Goal: Task Accomplishment & Management: Use online tool/utility

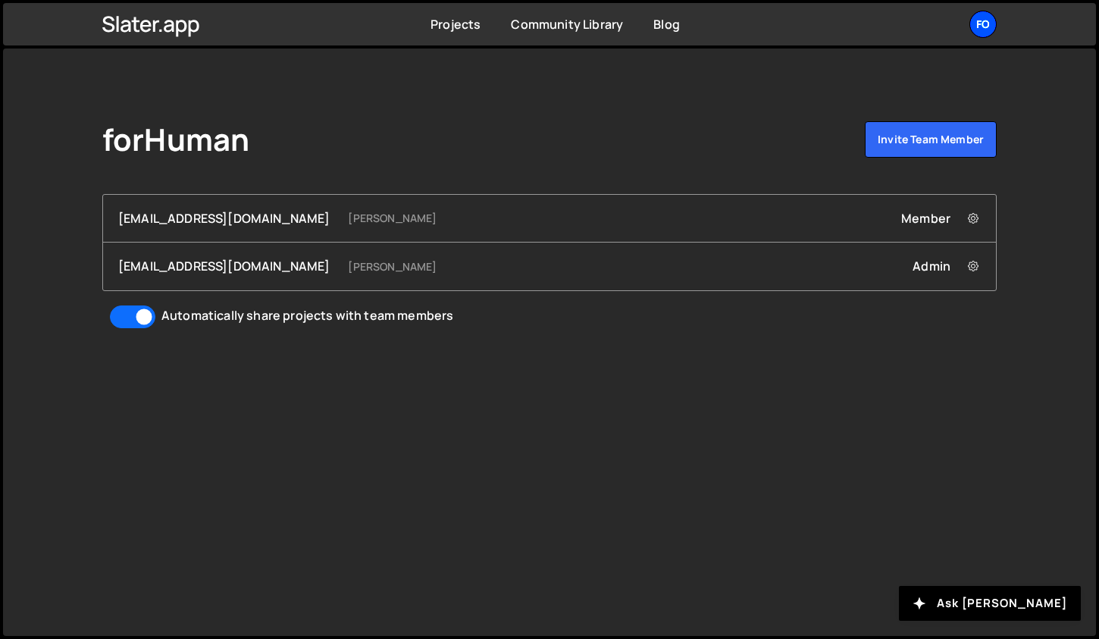
click at [977, 28] on div "fo" at bounding box center [982, 24] width 27 height 27
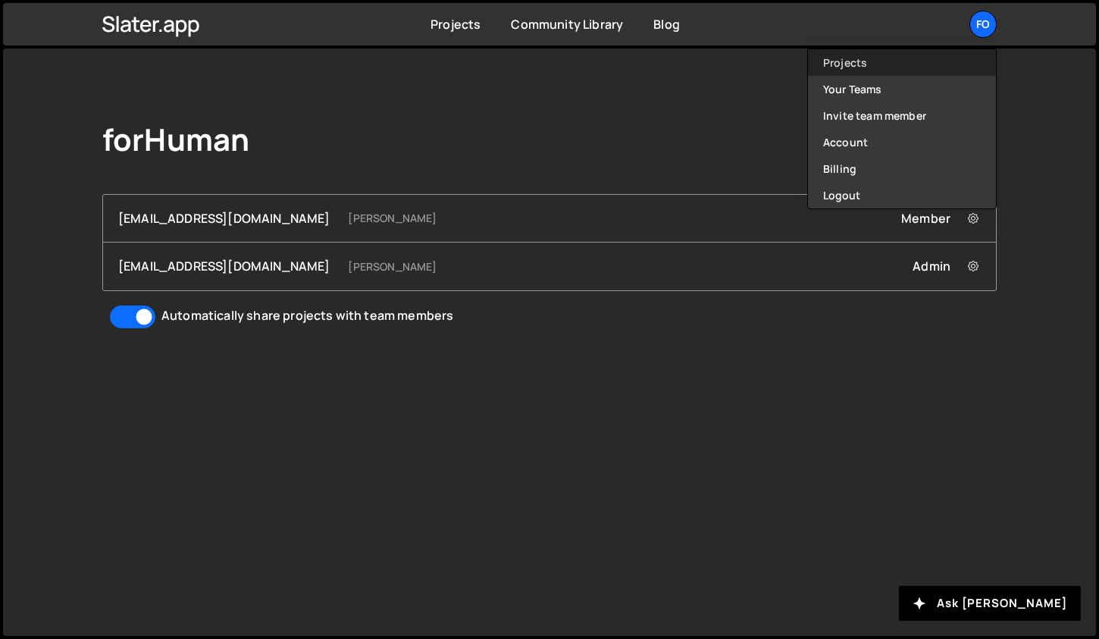
click at [902, 60] on link "Projects" at bounding box center [902, 62] width 188 height 27
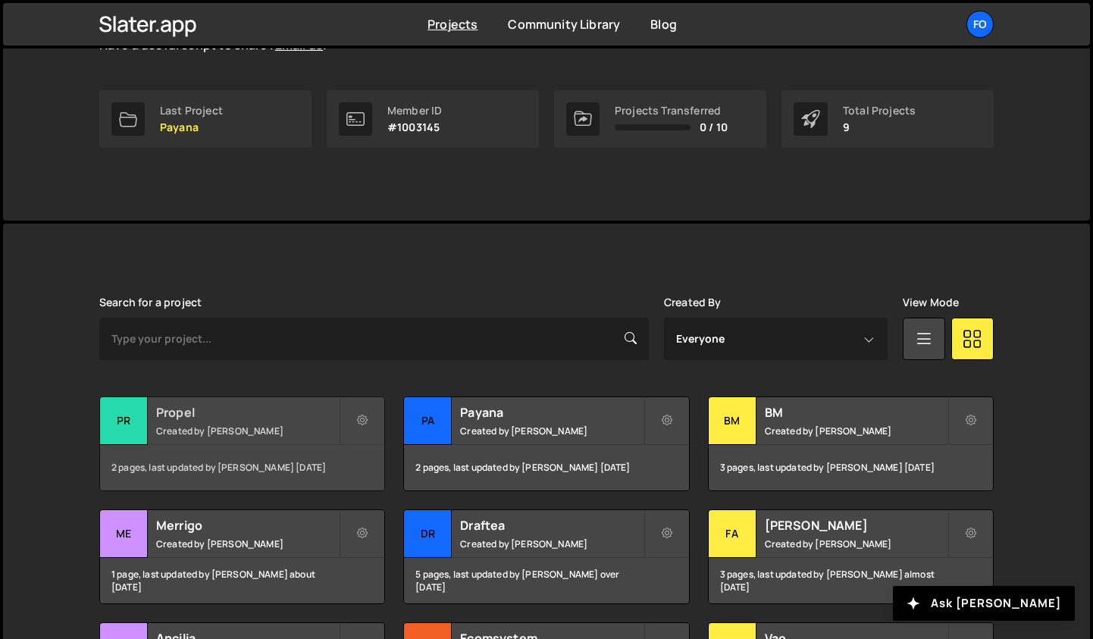
scroll to position [236, 0]
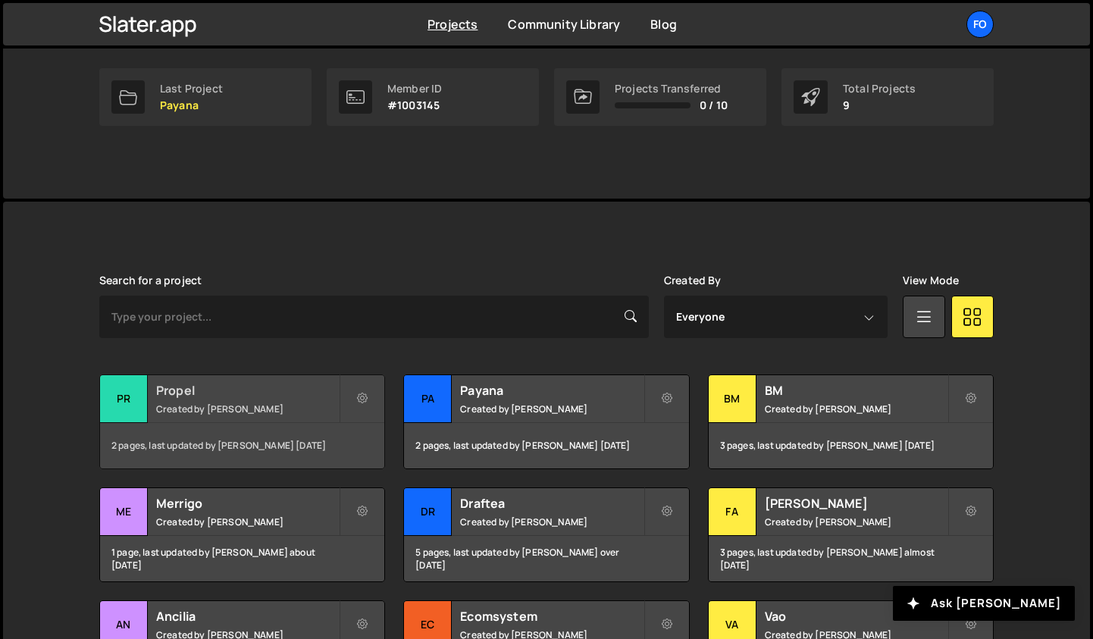
click at [252, 438] on div "2 pages, last updated by Fiorella Cisneros 17 days ago" at bounding box center [242, 445] width 284 height 45
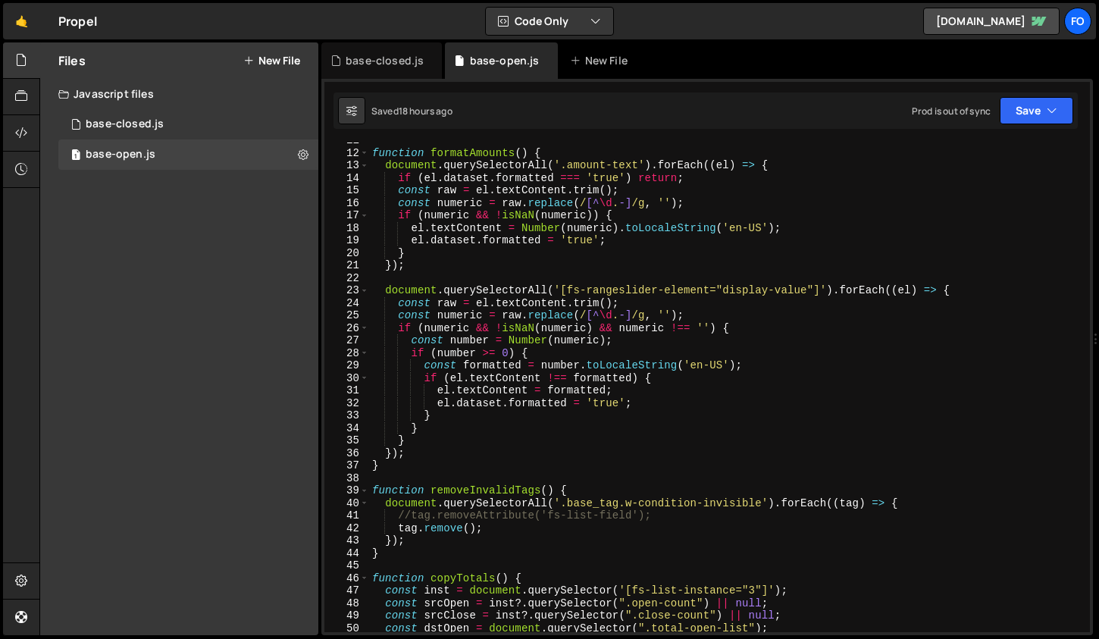
scroll to position [143, 0]
type textarea "const number = Number(numeric);"
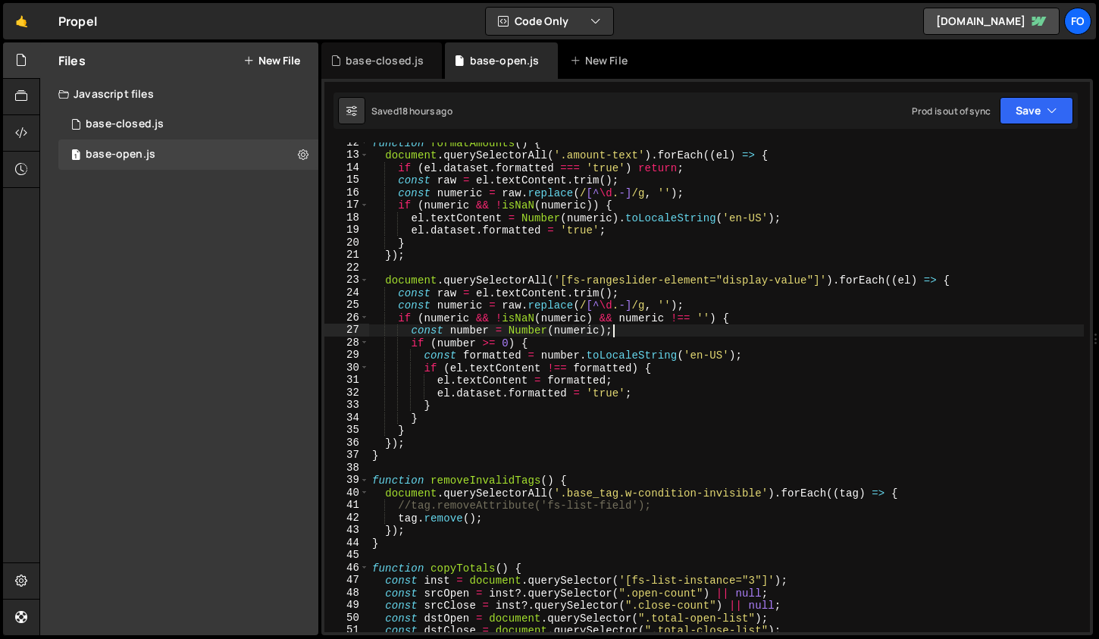
click at [690, 325] on div "function formatAmounts ( ) { document . querySelectorAll ( '.amount-text' ) . f…" at bounding box center [726, 393] width 715 height 515
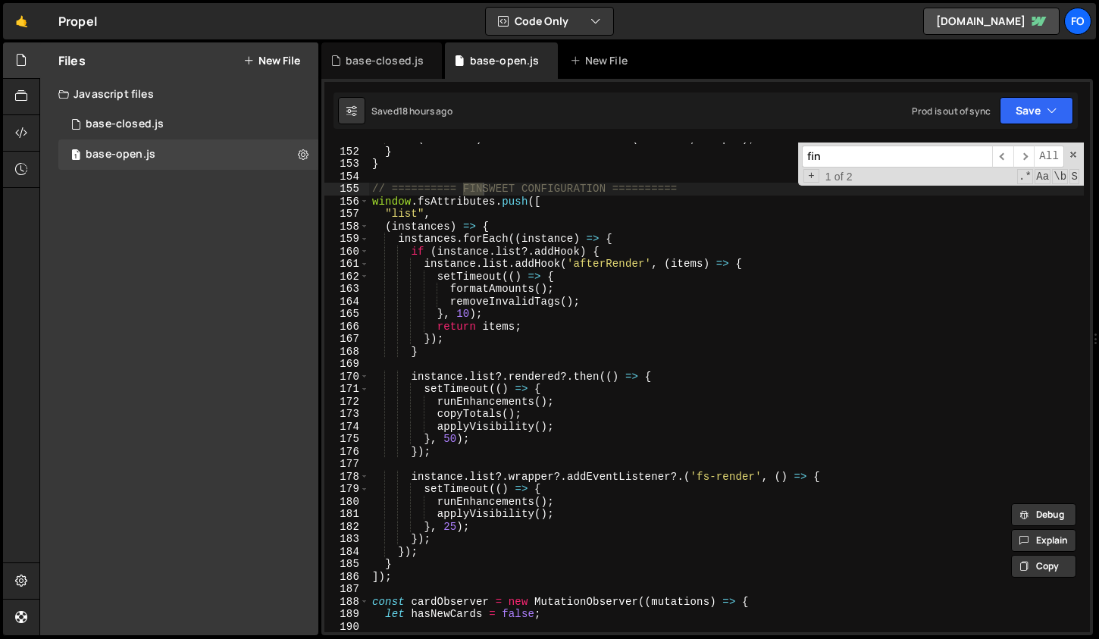
scroll to position [1888, 0]
type input "fin"
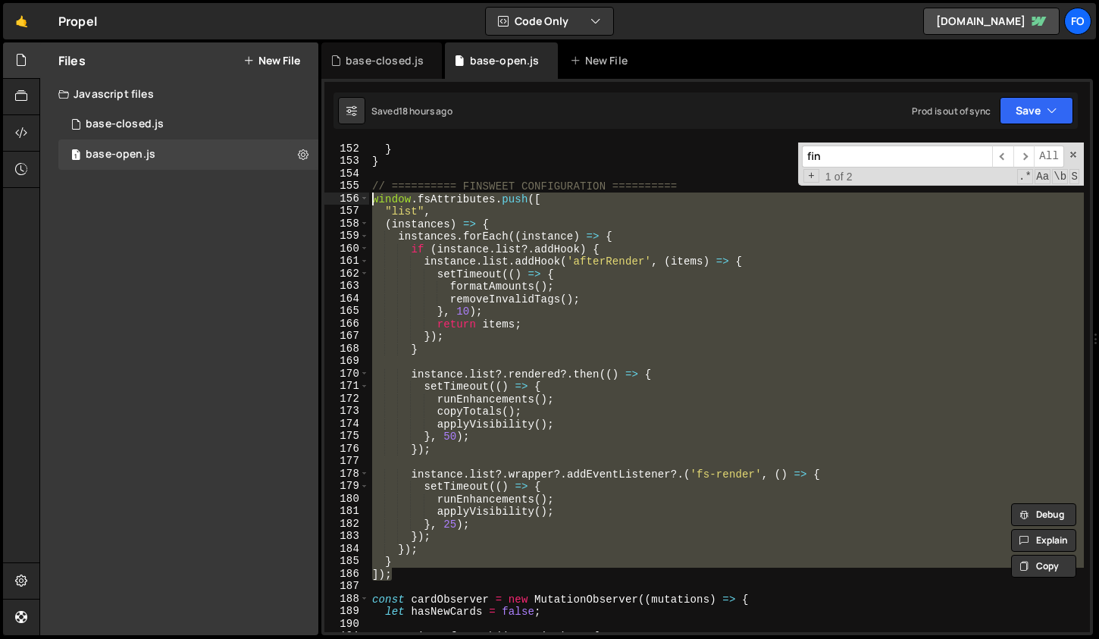
drag, startPoint x: 396, startPoint y: 574, endPoint x: 358, endPoint y: 192, distance: 384.6
click at [358, 192] on div "]); 152 153 154 155 156 157 158 159 160 161 162 163 164 165 166 167 168 169 170…" at bounding box center [706, 387] width 765 height 490
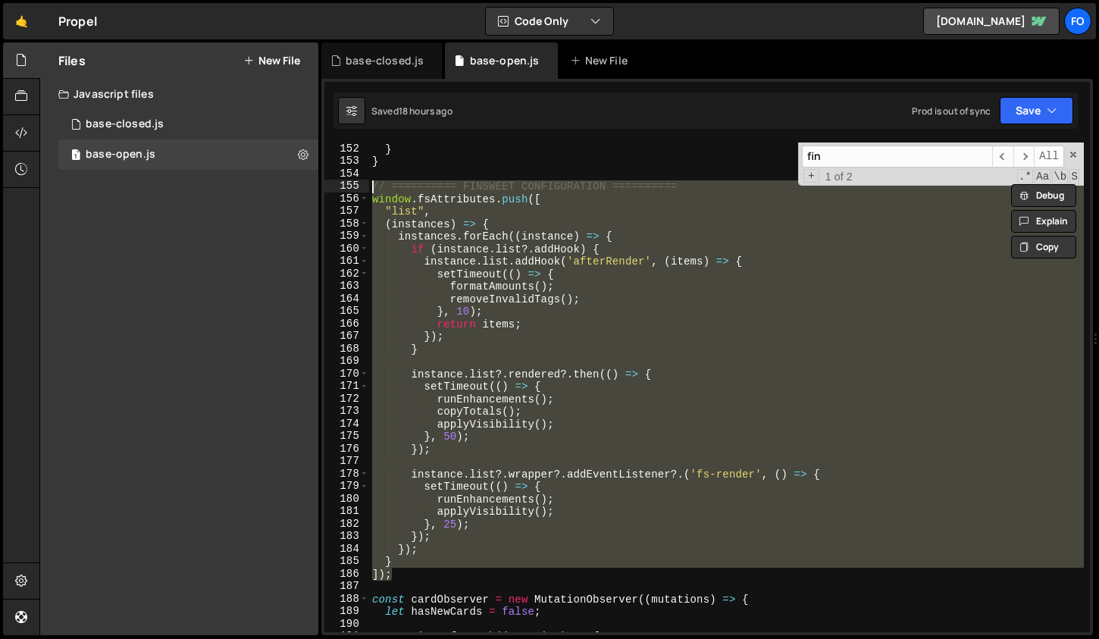
click at [535, 440] on div "} } // ========== FINSWEET CONFIGURATION ========== window . fsAttributes . pus…" at bounding box center [726, 387] width 715 height 490
type textarea "}, 50);"
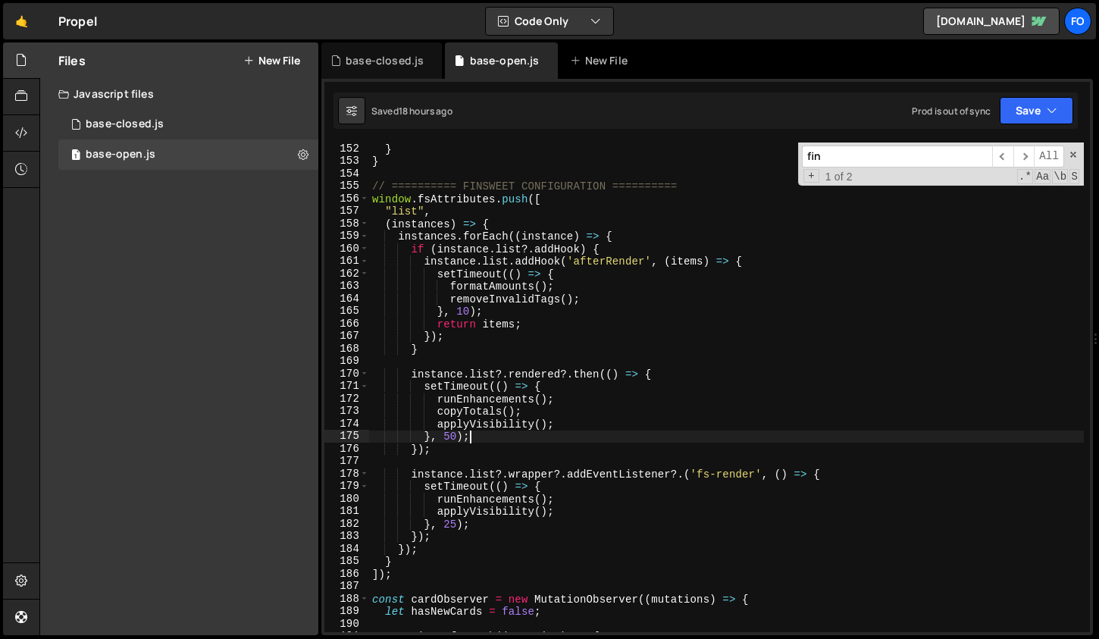
click at [855, 155] on input "fin" at bounding box center [897, 156] width 190 height 22
paste input "addHook"
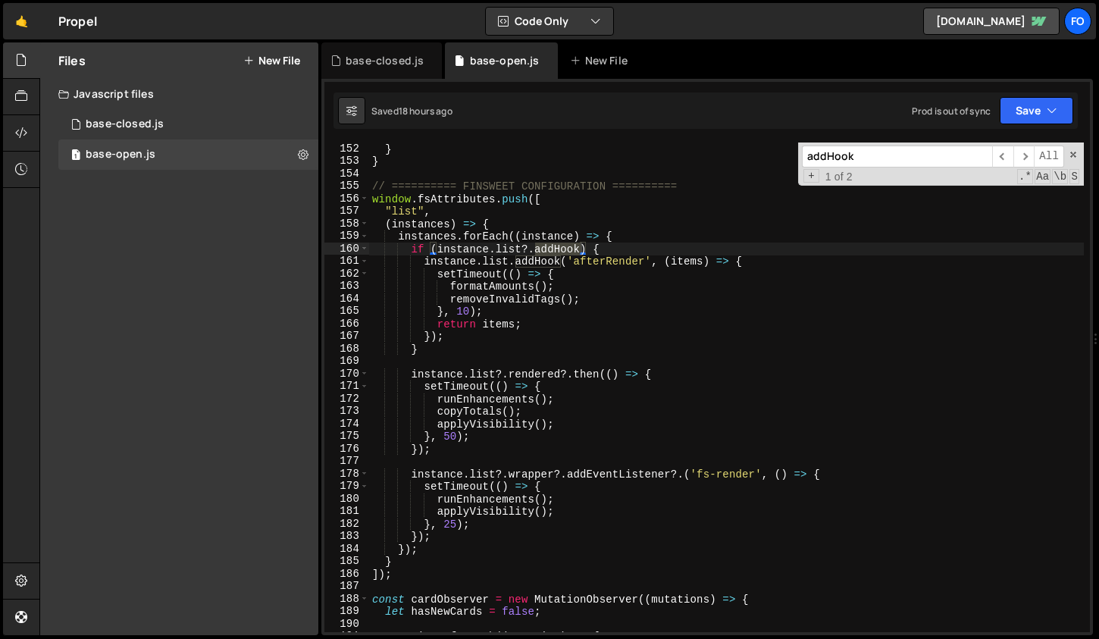
type input "addHook"
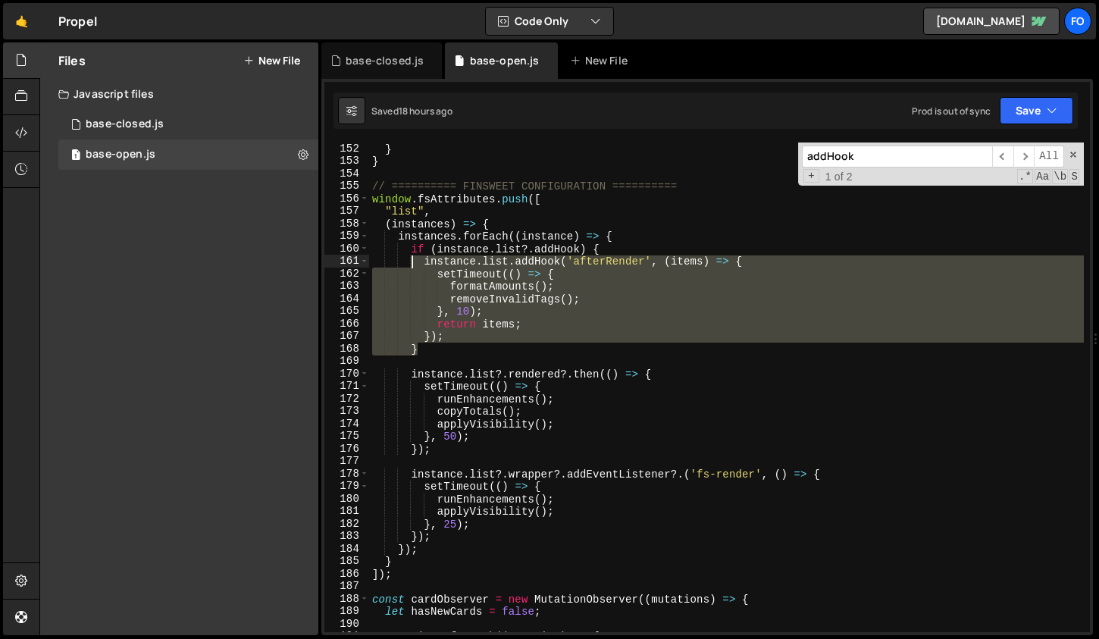
drag, startPoint x: 430, startPoint y: 348, endPoint x: 408, endPoint y: 261, distance: 89.9
click at [408, 261] on div "} } // ========== FINSWEET CONFIGURATION ========== window . fsAttributes . pus…" at bounding box center [726, 399] width 715 height 515
click at [499, 280] on div "} } // ========== FINSWEET CONFIGURATION ========== window . fsAttributes . pus…" at bounding box center [726, 387] width 715 height 490
drag, startPoint x: 422, startPoint y: 349, endPoint x: 425, endPoint y: 263, distance: 86.4
click at [425, 263] on div "} } // ========== FINSWEET CONFIGURATION ========== window . fsAttributes . pus…" at bounding box center [726, 399] width 715 height 515
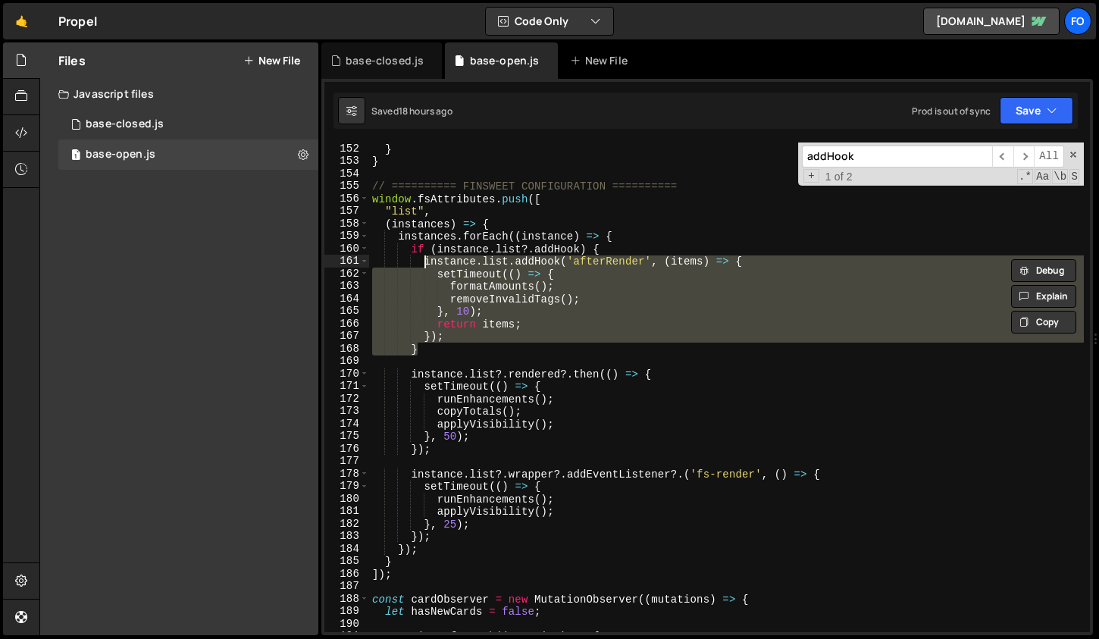
paste textarea "});"
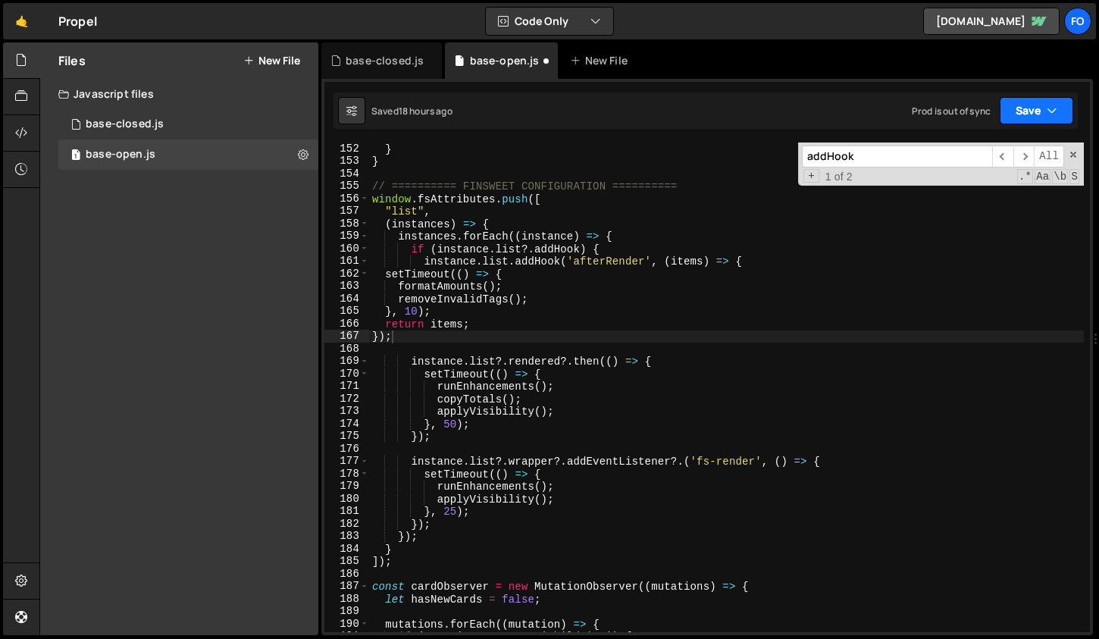
click at [1019, 111] on button "Save" at bounding box center [1036, 110] width 74 height 27
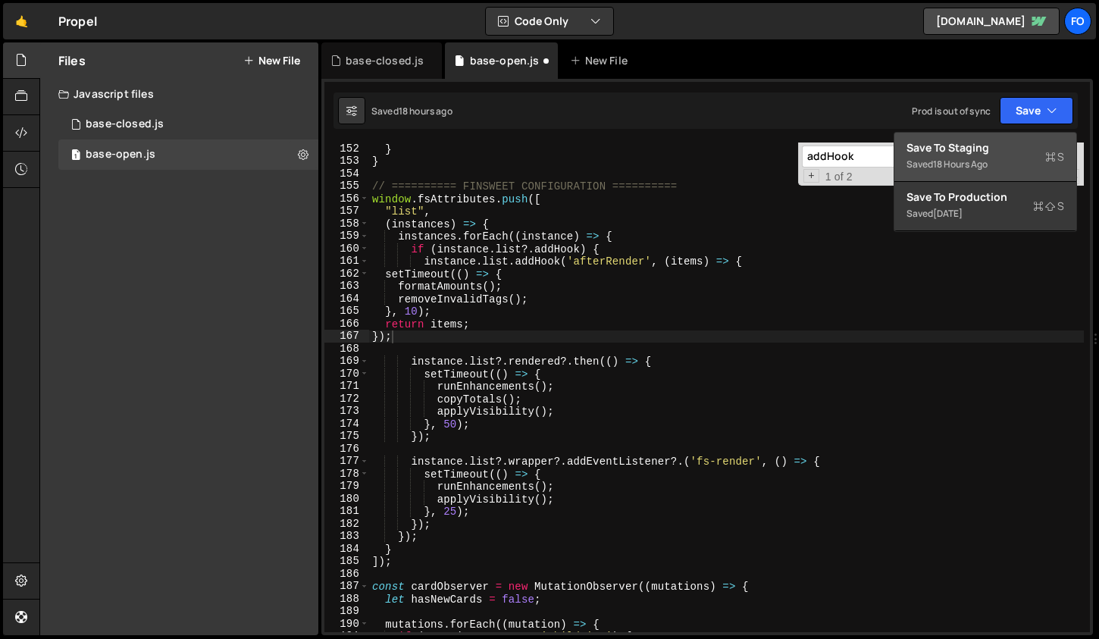
click at [960, 177] on button "Save to Staging S Saved 18 hours ago" at bounding box center [985, 157] width 182 height 49
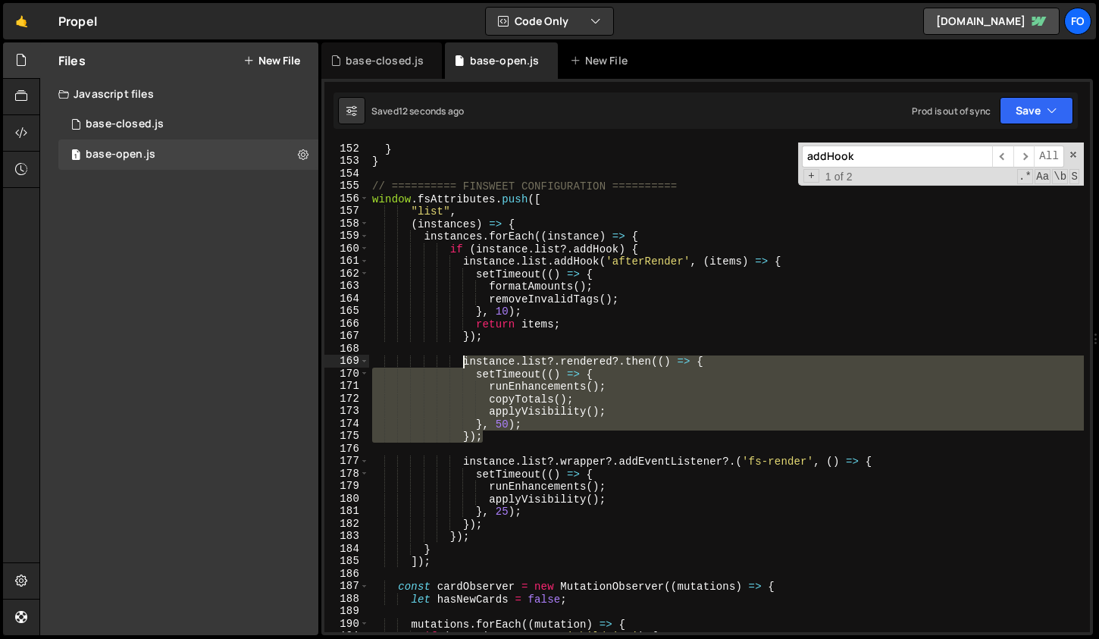
drag, startPoint x: 491, startPoint y: 442, endPoint x: 461, endPoint y: 365, distance: 82.0
click at [461, 365] on div "} } // ========== FINSWEET CONFIGURATION ========== window . fsAttributes . pus…" at bounding box center [726, 399] width 715 height 515
paste textarea "});"
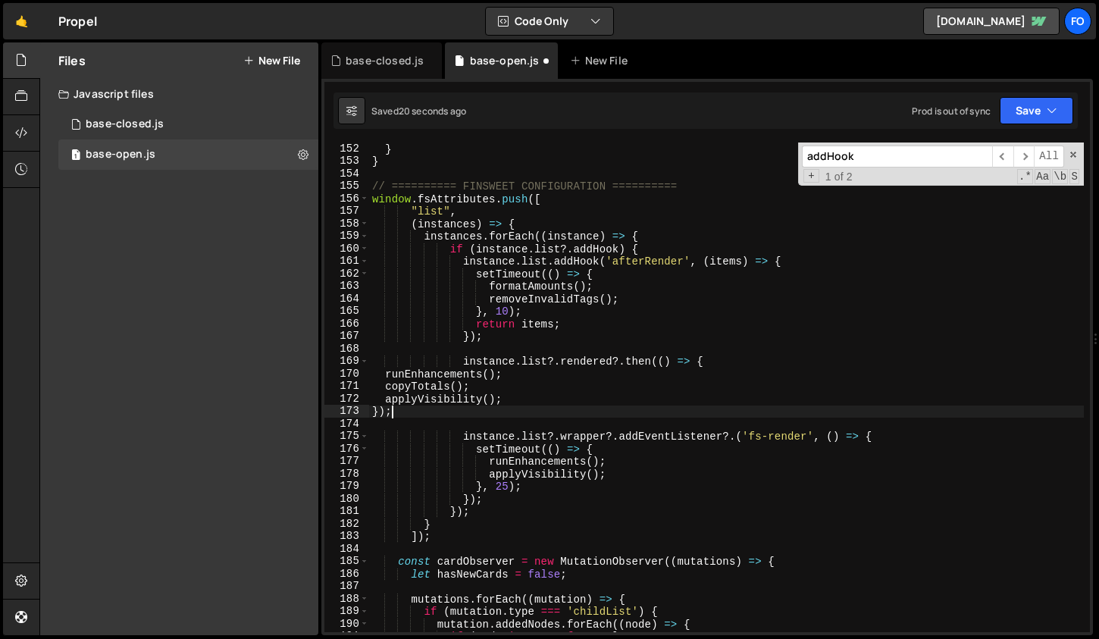
click at [482, 504] on div "} } // ========== FINSWEET CONFIGURATION ========== window . fsAttributes . pus…" at bounding box center [726, 399] width 715 height 515
click at [477, 515] on div "} } // ========== FINSWEET CONFIGURATION ========== window . fsAttributes . pus…" at bounding box center [726, 399] width 715 height 515
click at [888, 431] on div "} } // ========== FINSWEET CONFIGURATION ========== window . fsAttributes . pus…" at bounding box center [726, 399] width 715 height 515
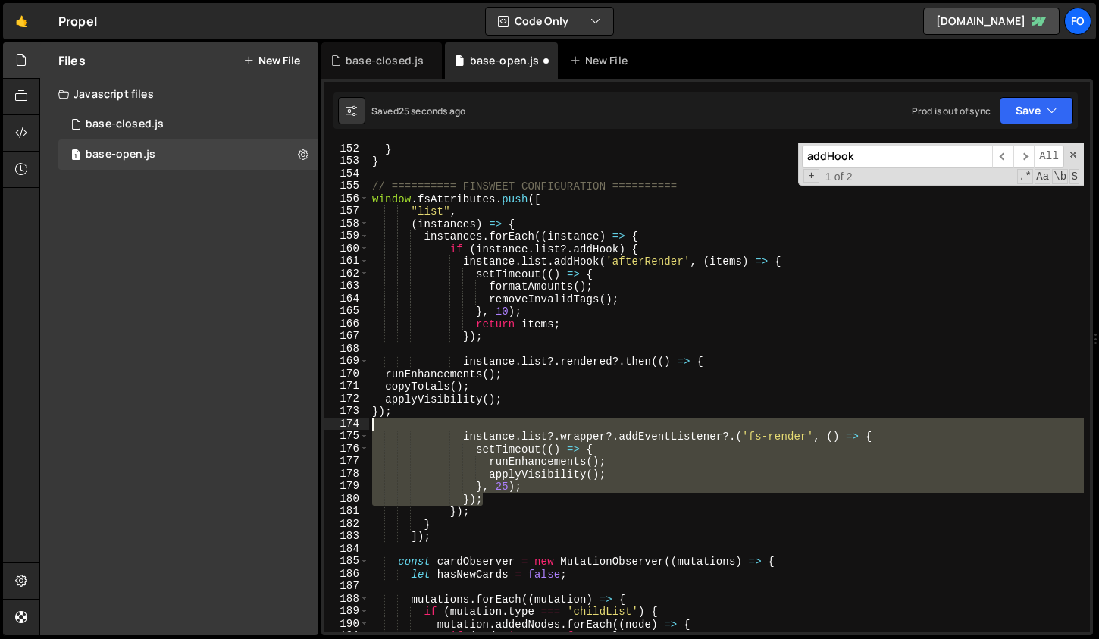
drag, startPoint x: 486, startPoint y: 496, endPoint x: 517, endPoint y: 421, distance: 81.9
click at [517, 421] on div "} } // ========== FINSWEET CONFIGURATION ========== window . fsAttributes . pus…" at bounding box center [726, 399] width 715 height 515
type textarea "instance.list?.wrapper?.addEventListener?.('fs-render', () => {"
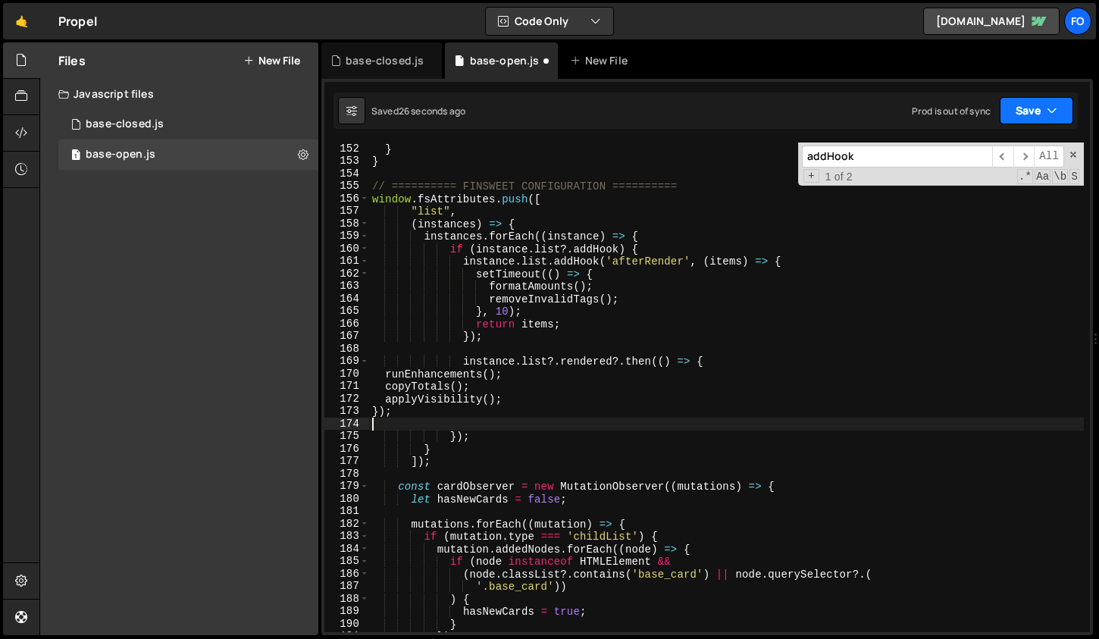
click at [1013, 114] on button "Save" at bounding box center [1036, 110] width 74 height 27
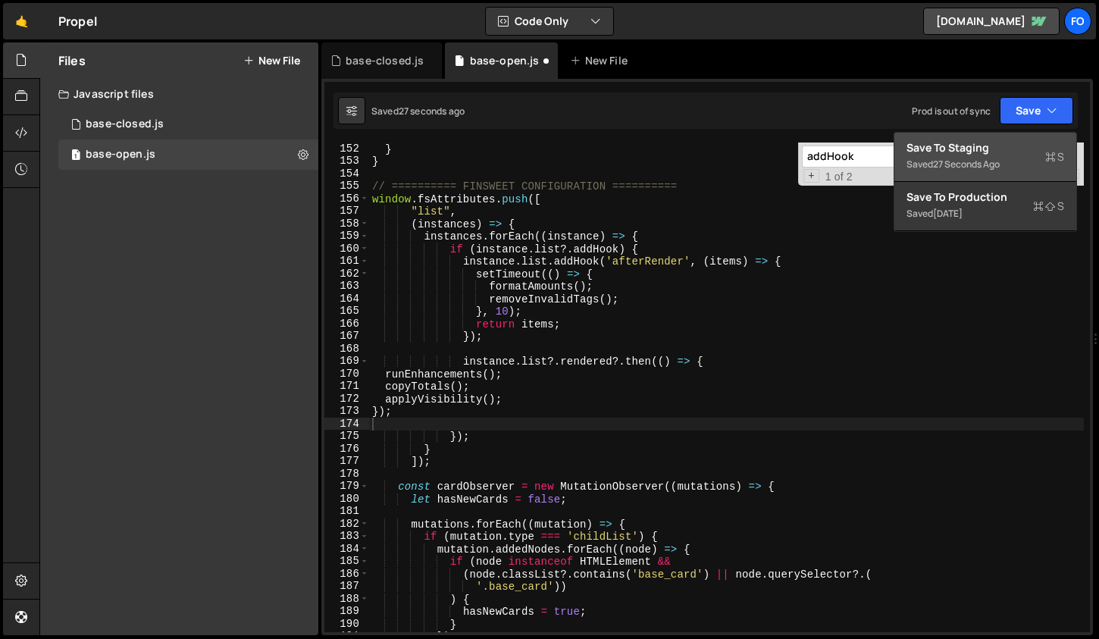
click at [1005, 150] on div "Save to Staging S" at bounding box center [985, 147] width 158 height 15
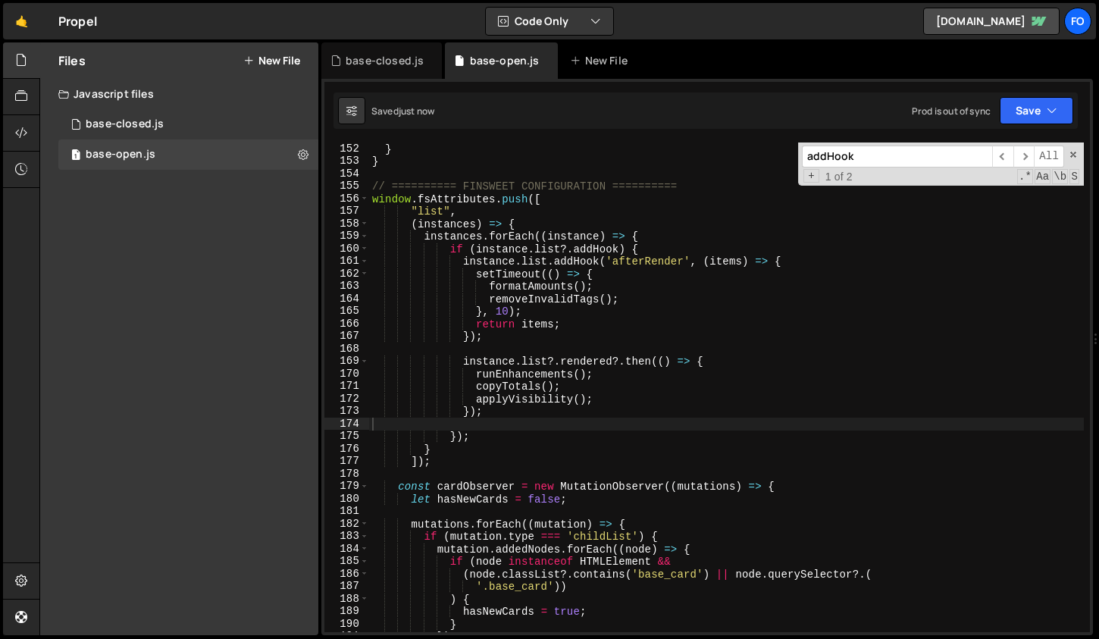
click at [762, 430] on div "} } // ========== FINSWEET CONFIGURATION ========== window . fsAttributes . pus…" at bounding box center [726, 399] width 715 height 515
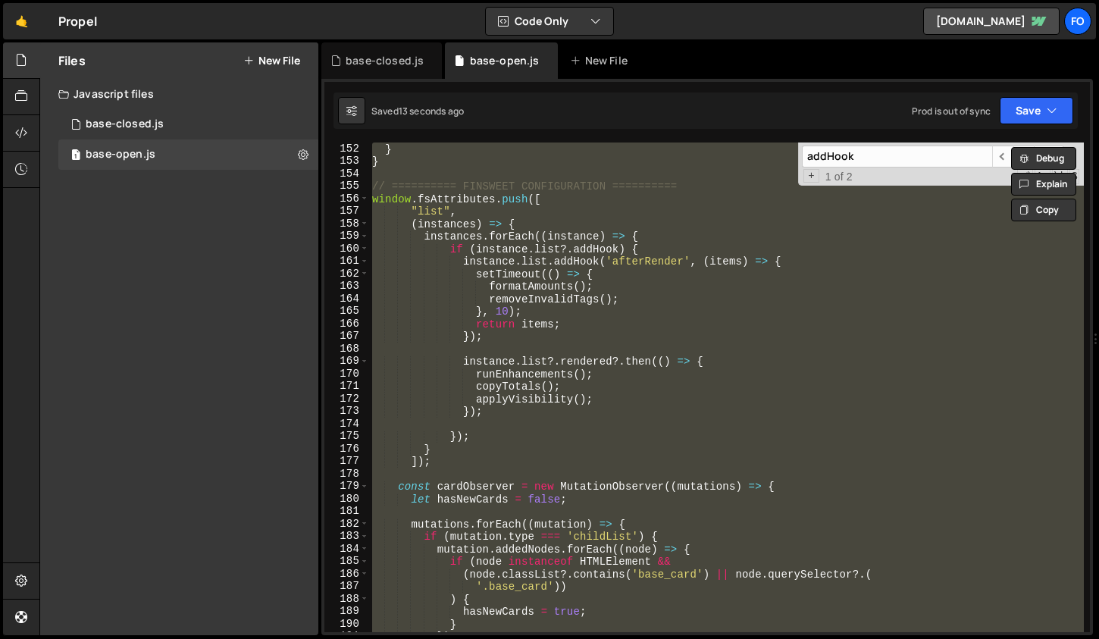
click at [698, 374] on div "} } // ========== FINSWEET CONFIGURATION ========== window . fsAttributes . pus…" at bounding box center [726, 387] width 715 height 490
type textarea "runEnhancements();"
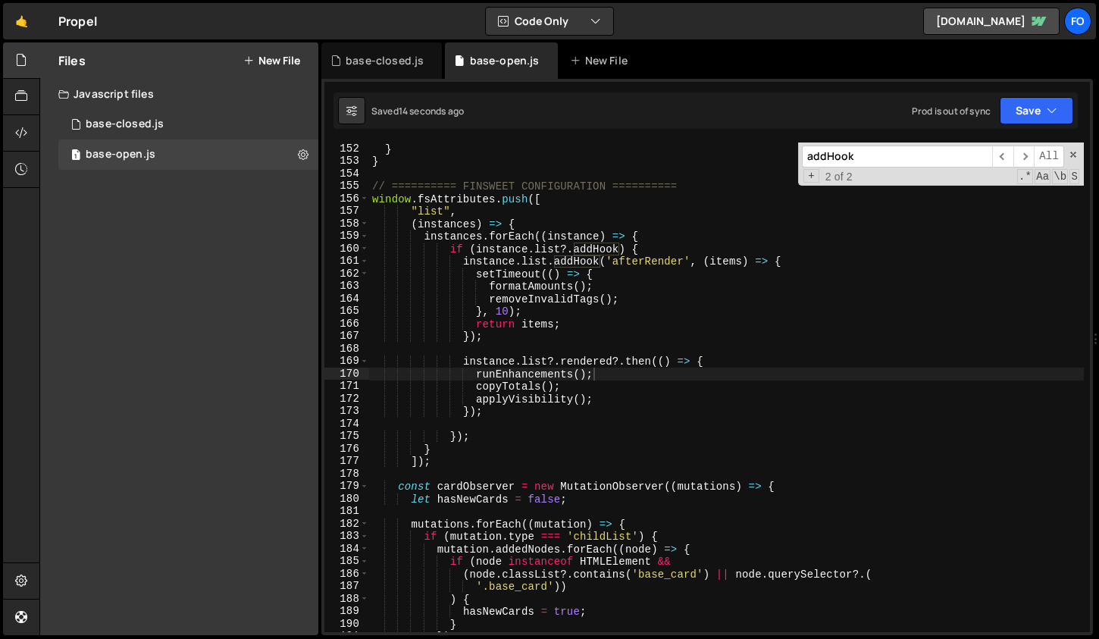
paste input "hasNewCards"
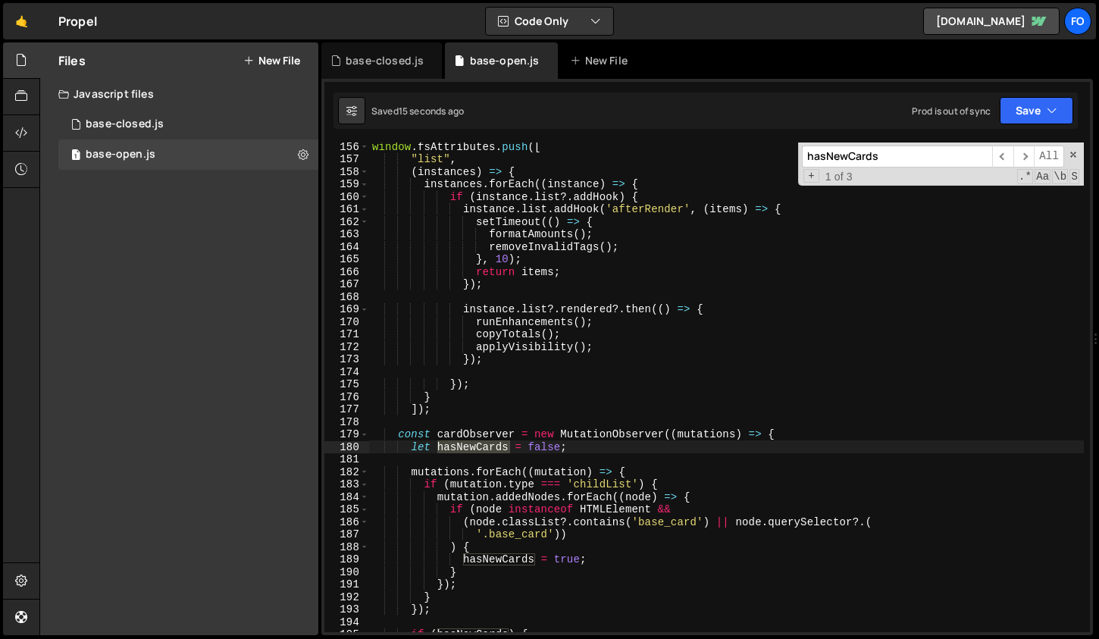
scroll to position [1941, 0]
type input "hasNewCards"
click at [1022, 159] on span "​" at bounding box center [1023, 156] width 21 height 22
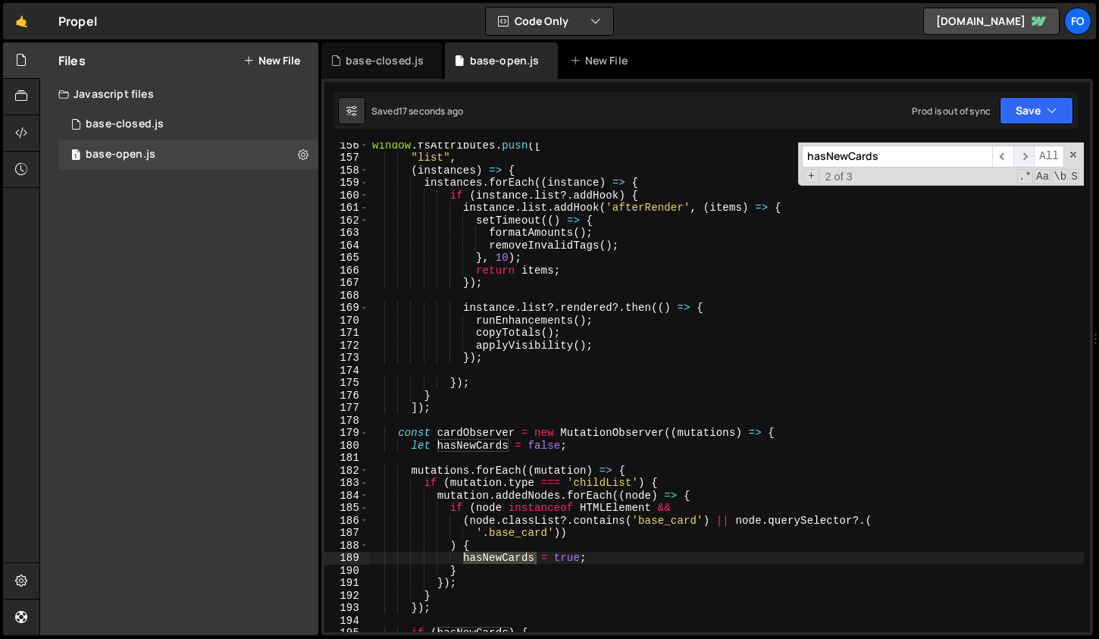
click at [1022, 159] on span "​" at bounding box center [1023, 156] width 21 height 22
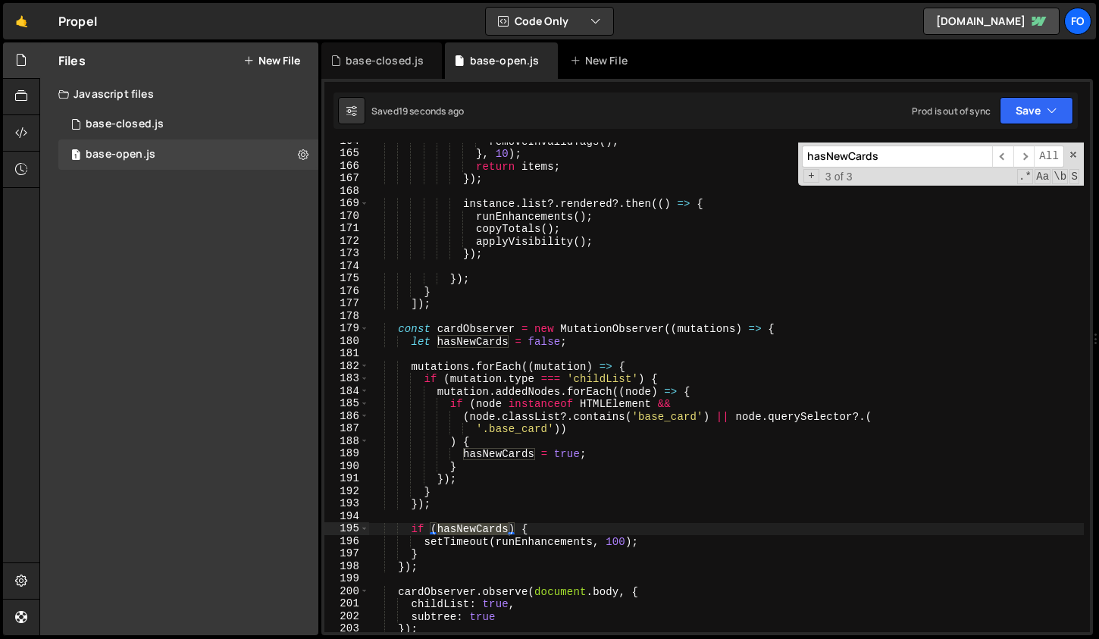
scroll to position [2053, 0]
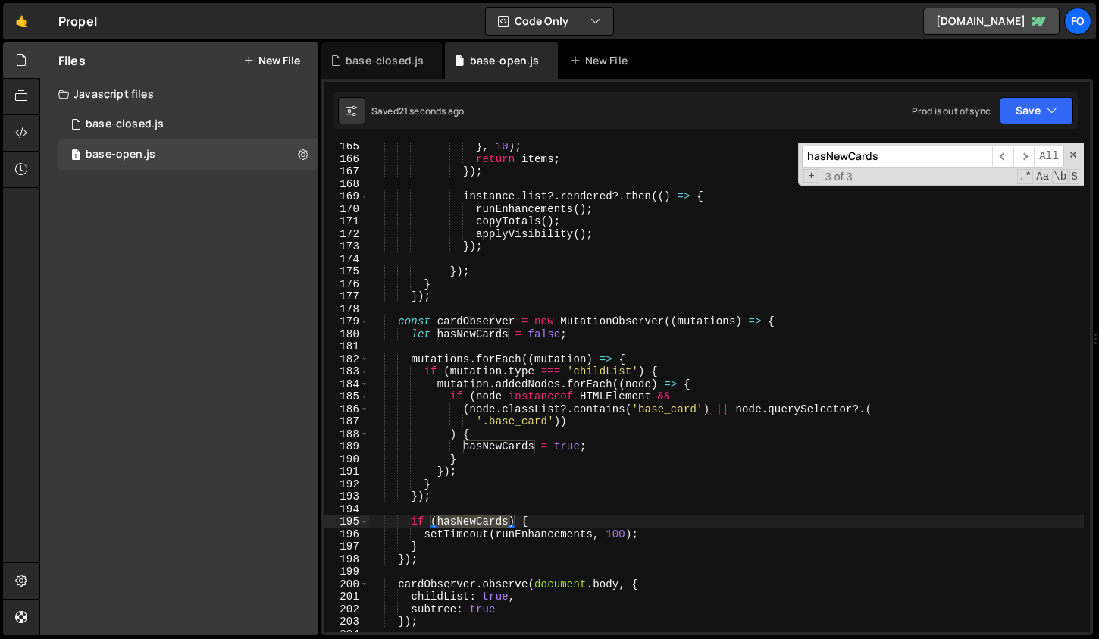
click at [605, 537] on div "} , 10 ) ; return items ; }) ; instance . list ?. rendered ?. then (( ) => { ru…" at bounding box center [726, 397] width 715 height 515
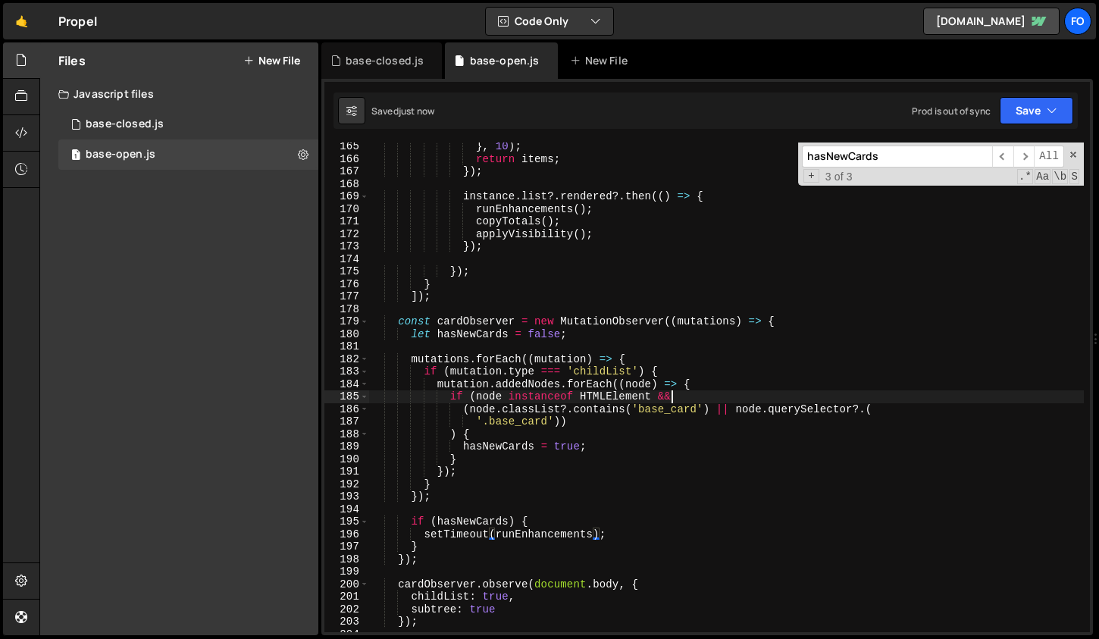
click at [705, 392] on div "} , 10 ) ; return items ; }) ; instance . list ?. rendered ?. then (( ) => { ru…" at bounding box center [726, 397] width 715 height 515
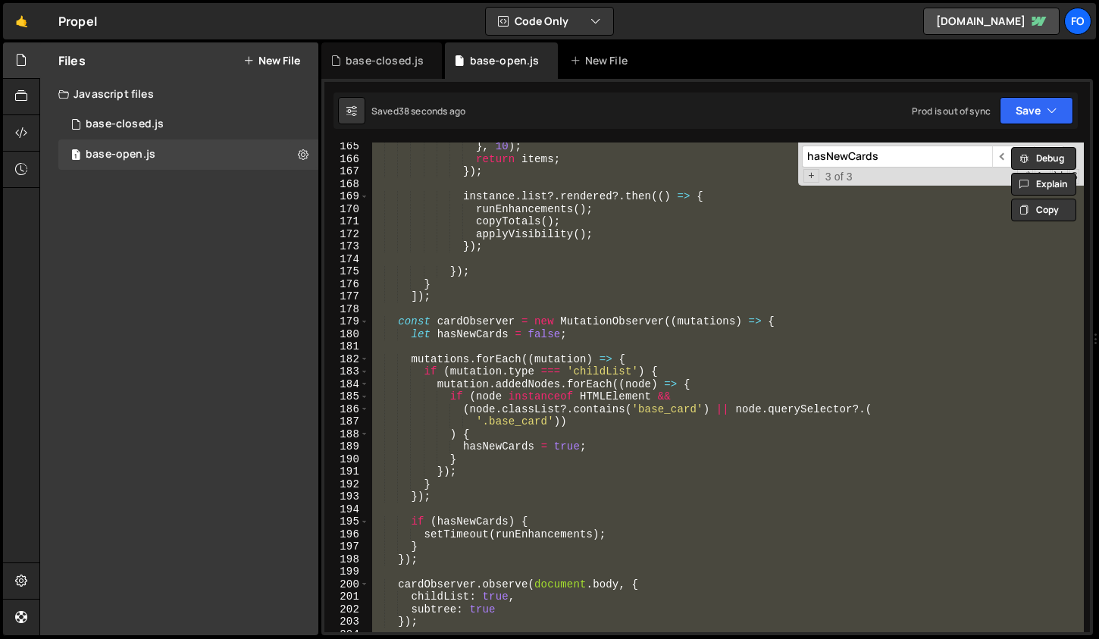
click at [912, 377] on div "} , 10 ) ; return items ; }) ; instance . list ?. rendered ?. then (( ) => { ru…" at bounding box center [726, 387] width 715 height 490
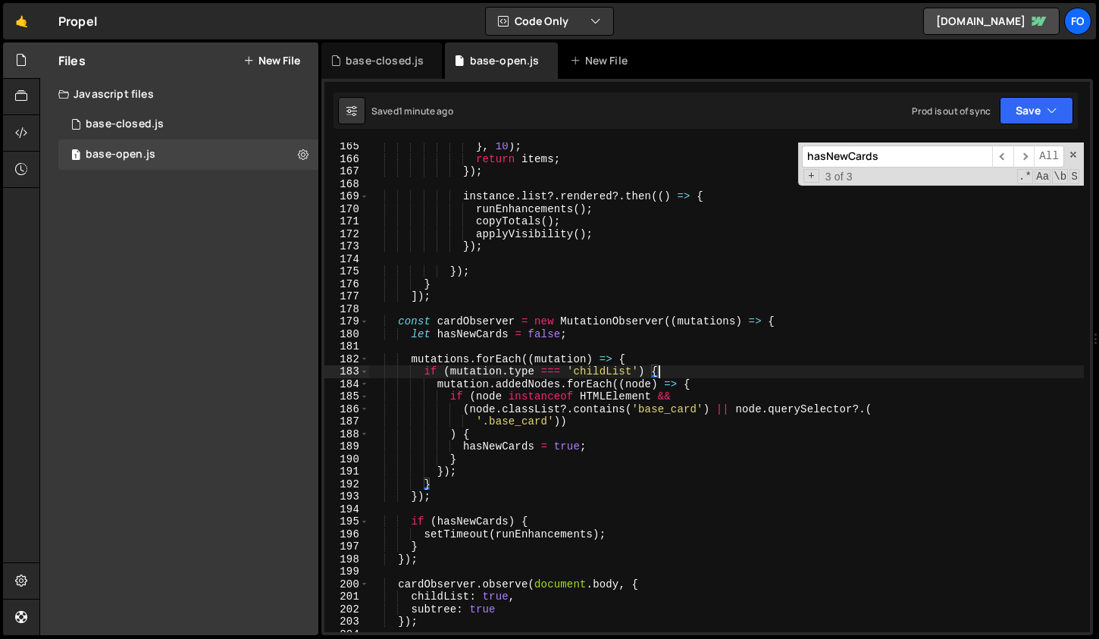
click at [811, 335] on div "} , 10 ) ; return items ; }) ; instance . list ?. rendered ?. then (( ) => { ru…" at bounding box center [726, 397] width 715 height 515
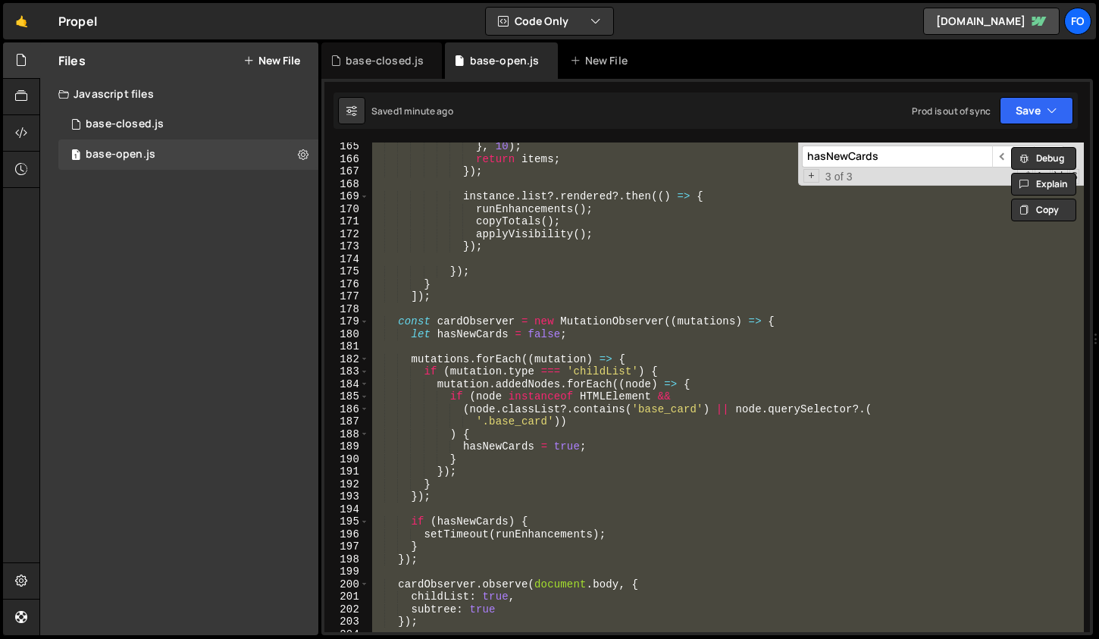
paste textarea "});"
type textarea "});"
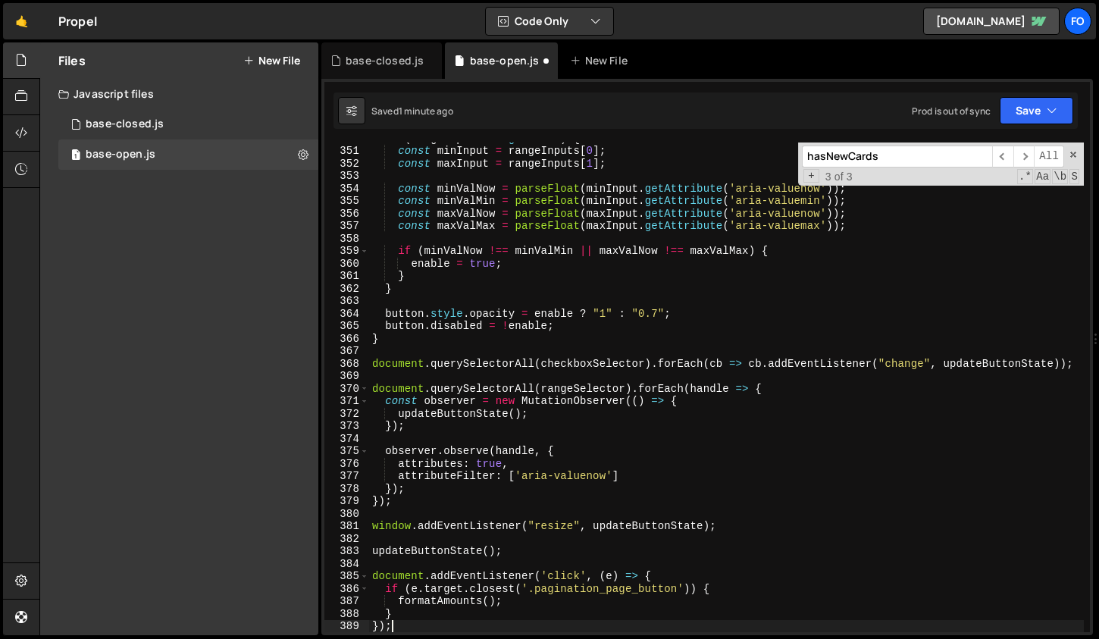
scroll to position [4449, 0]
click at [1023, 120] on button "Save" at bounding box center [1036, 110] width 74 height 27
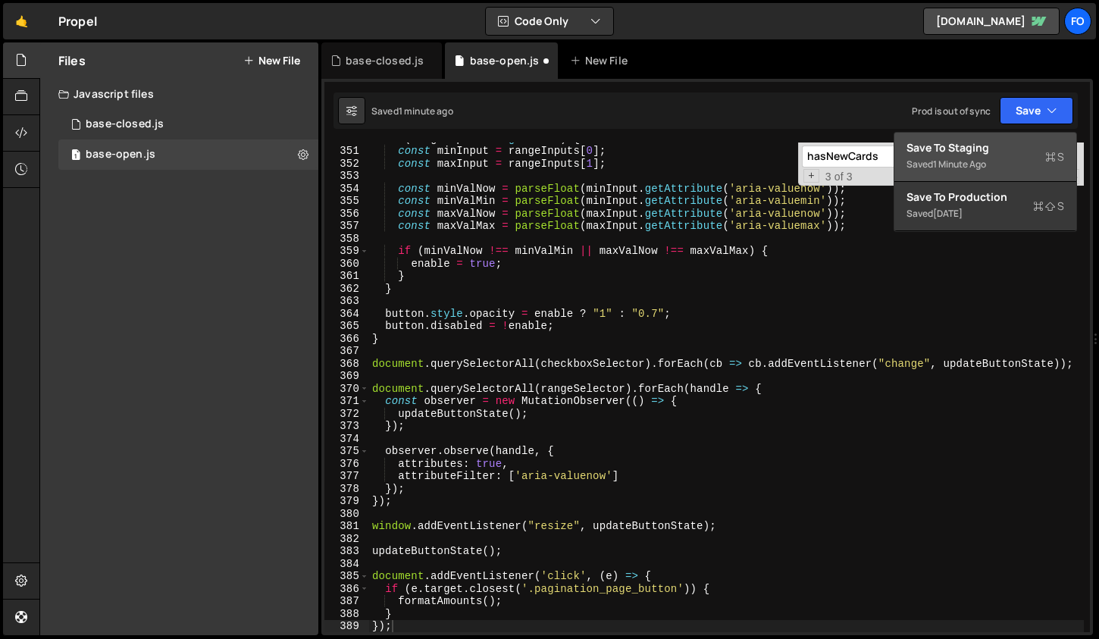
click at [974, 158] on div "1 minute ago" at bounding box center [959, 164] width 53 height 13
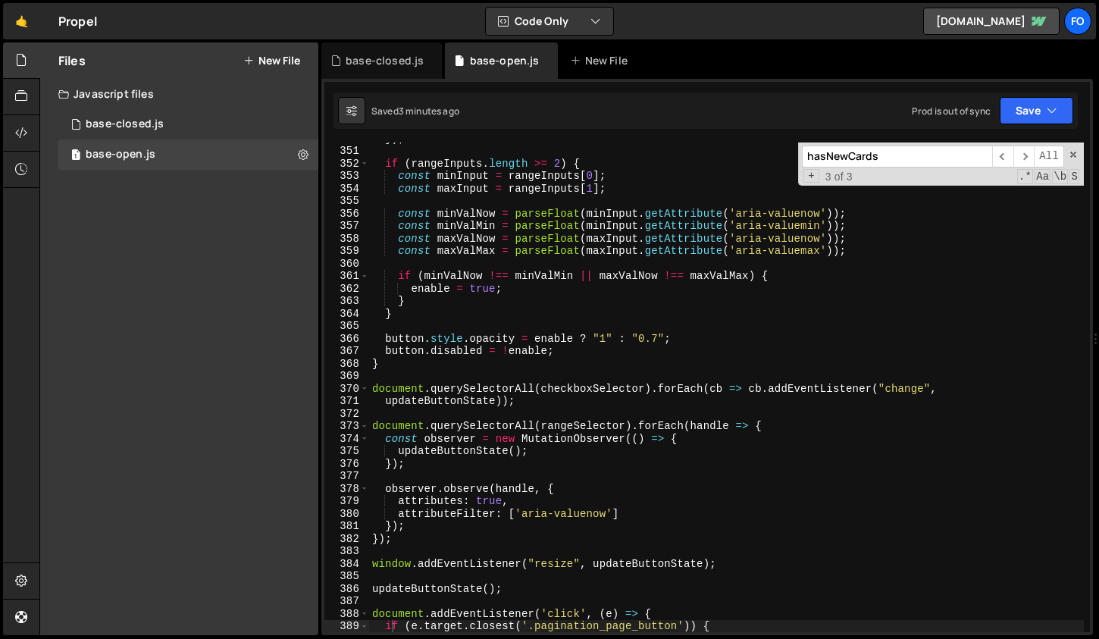
click at [863, 162] on input "hasNewCards" at bounding box center [897, 156] width 190 height 22
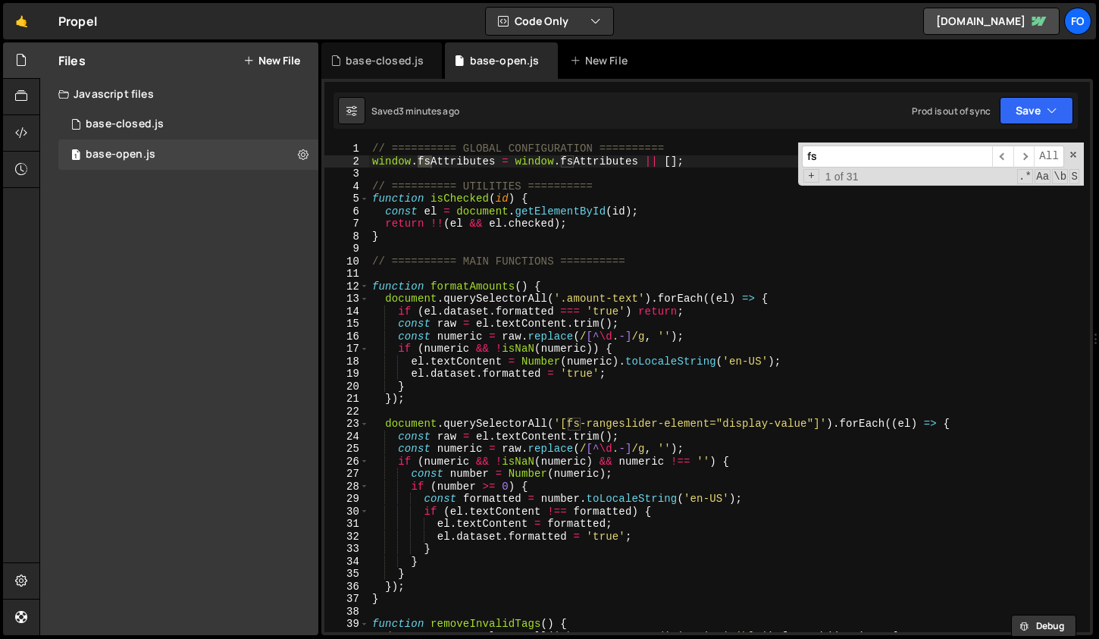
scroll to position [0, 0]
type input "fsattri"
click at [1026, 150] on span "​" at bounding box center [1023, 156] width 21 height 22
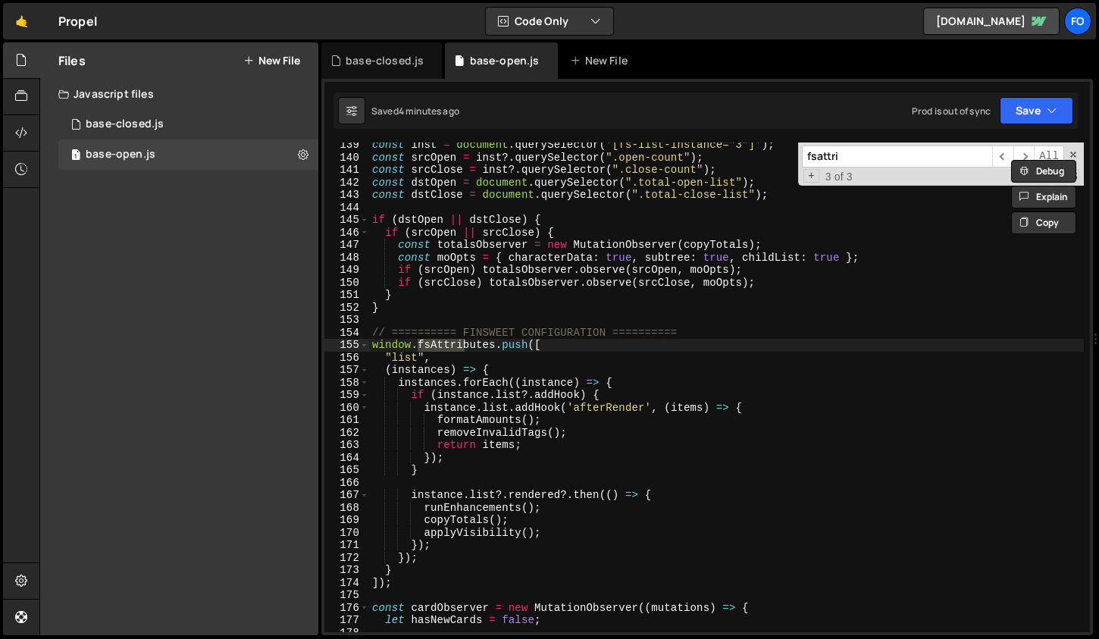
scroll to position [1734, 0]
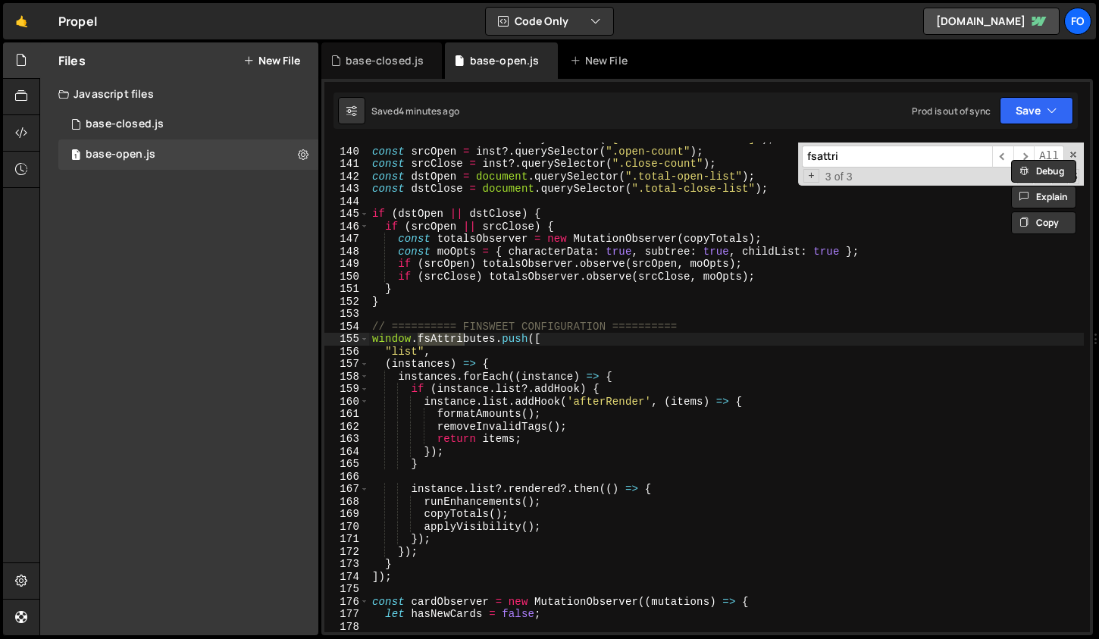
click at [405, 563] on div "const inst = document . querySelector ( '[fs-list-instance="3"]' ) ; const srcO…" at bounding box center [726, 390] width 715 height 515
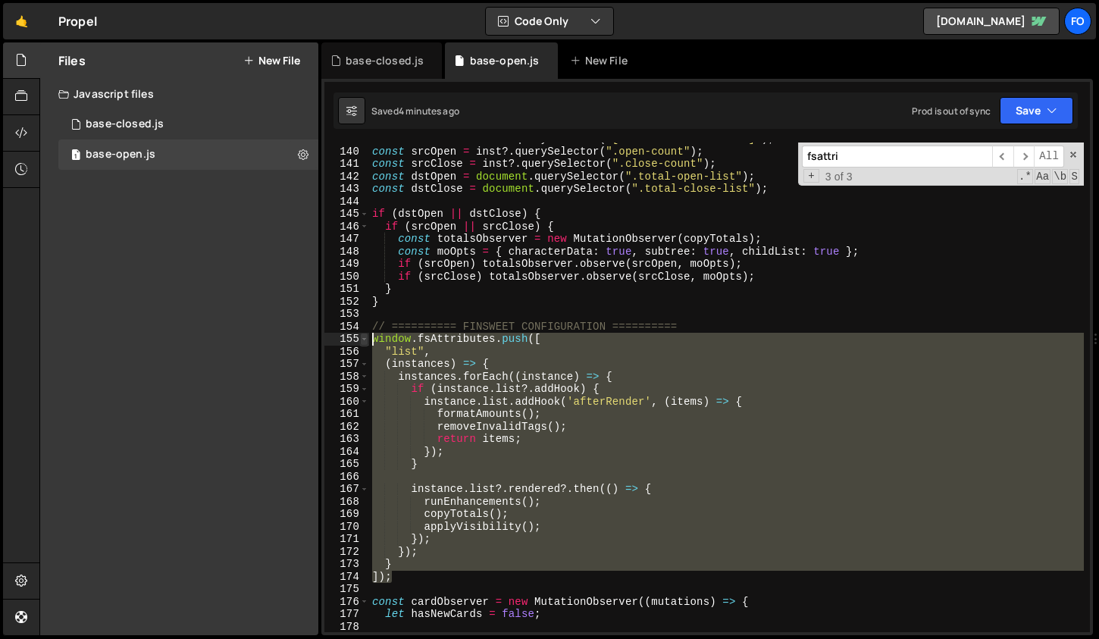
drag, startPoint x: 400, startPoint y: 579, endPoint x: 363, endPoint y: 339, distance: 242.3
click at [363, 339] on div "} 139 140 141 142 143 144 145 146 147 148 149 150 151 152 153 154 155 156 157 1…" at bounding box center [706, 387] width 765 height 490
paste textarea "]);"
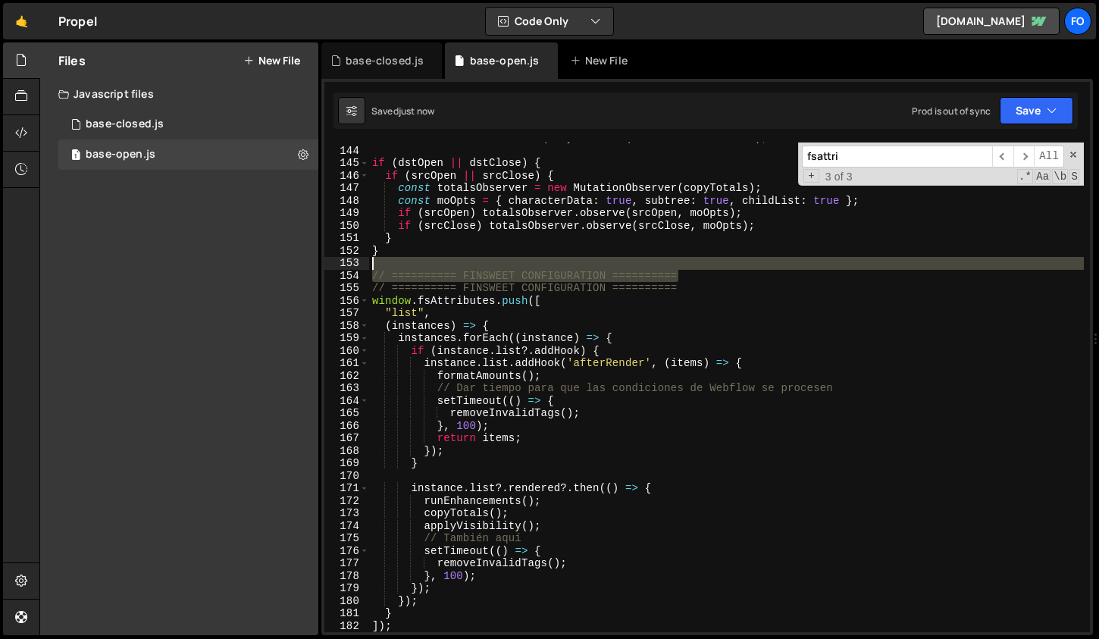
drag, startPoint x: 689, startPoint y: 275, endPoint x: 686, endPoint y: 263, distance: 12.5
click at [686, 263] on div "const dstClose = document . querySelector ( ".total-close-list" ) ; if ( dstOpe…" at bounding box center [726, 389] width 715 height 515
type textarea "// ========== FINSWEET CONFIGURATION =========="
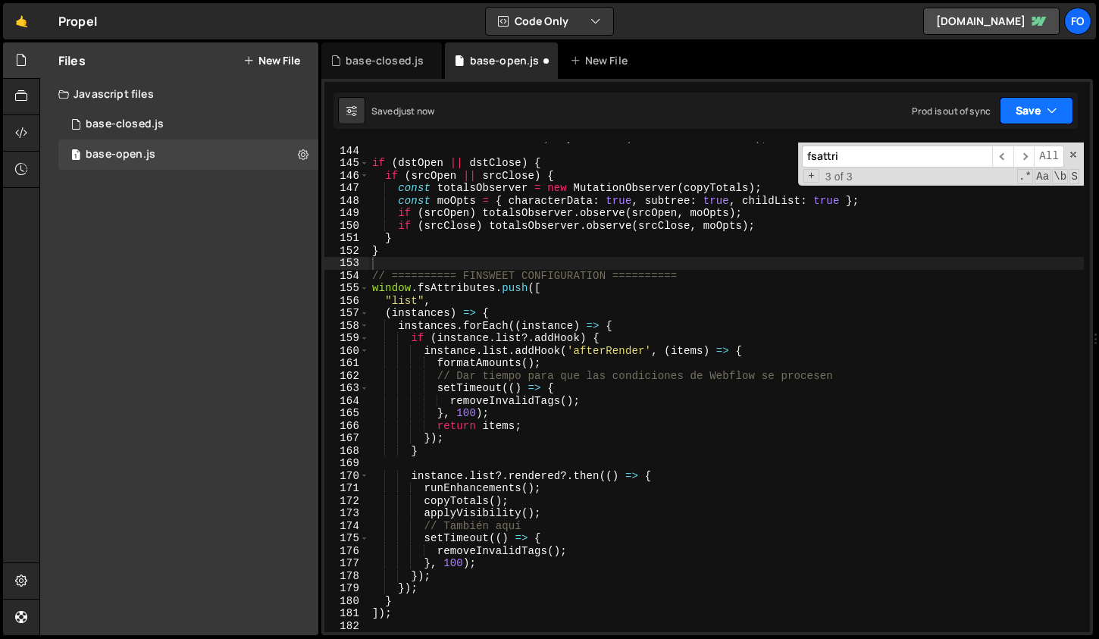
click at [1009, 102] on button "Save" at bounding box center [1036, 110] width 74 height 27
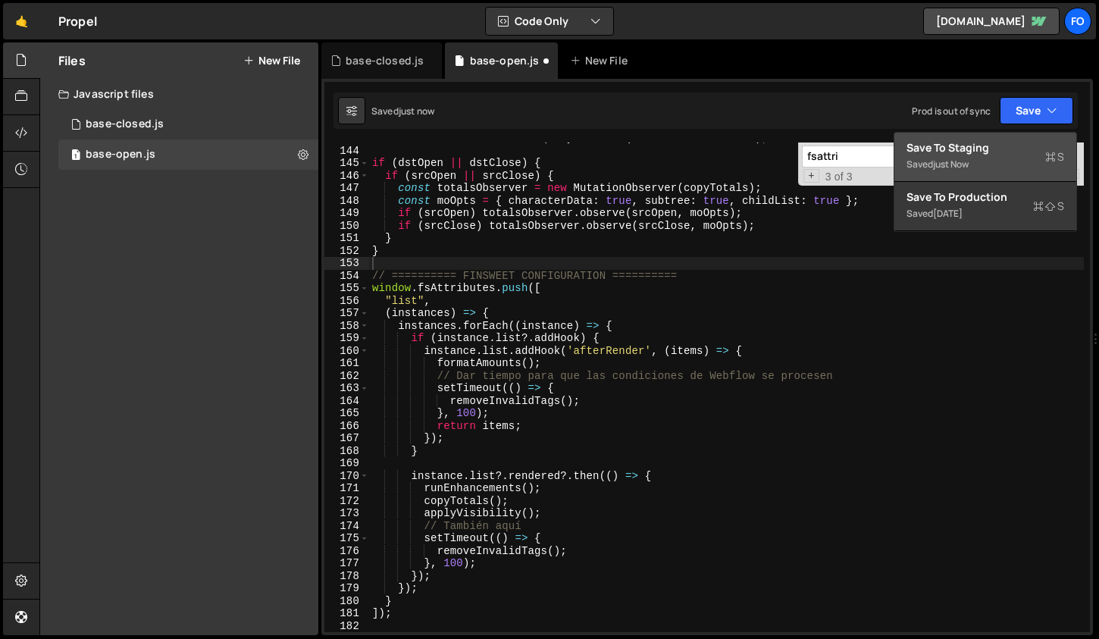
click at [998, 170] on div "Saved just now" at bounding box center [985, 164] width 158 height 18
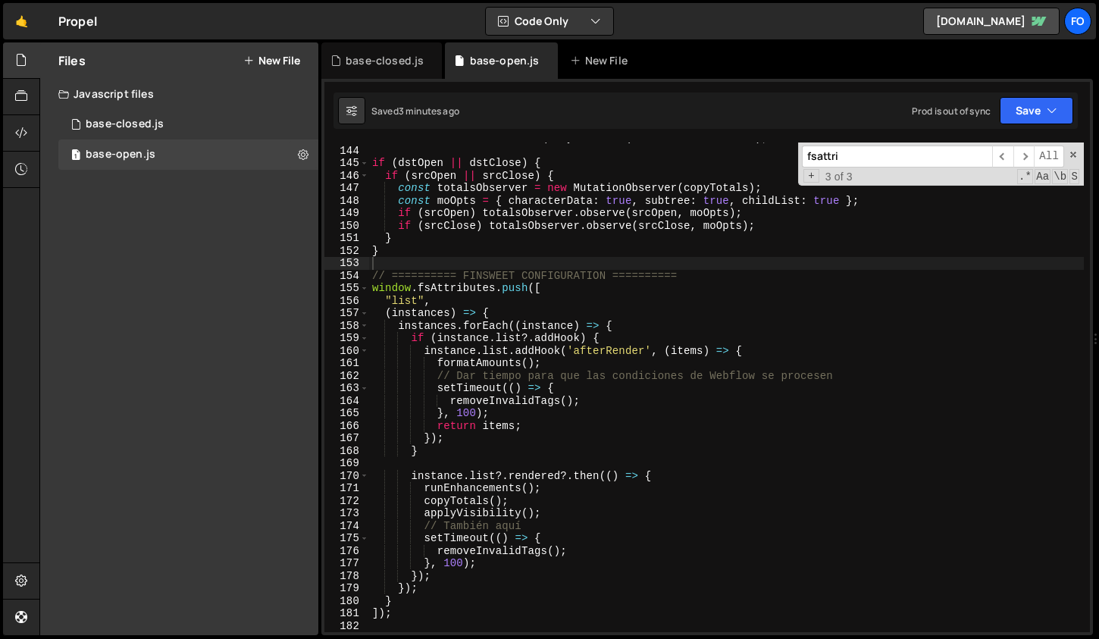
click at [580, 361] on div "const dstClose = document . querySelector ( ".total-close-list" ) ; if ( dstOpe…" at bounding box center [726, 389] width 715 height 515
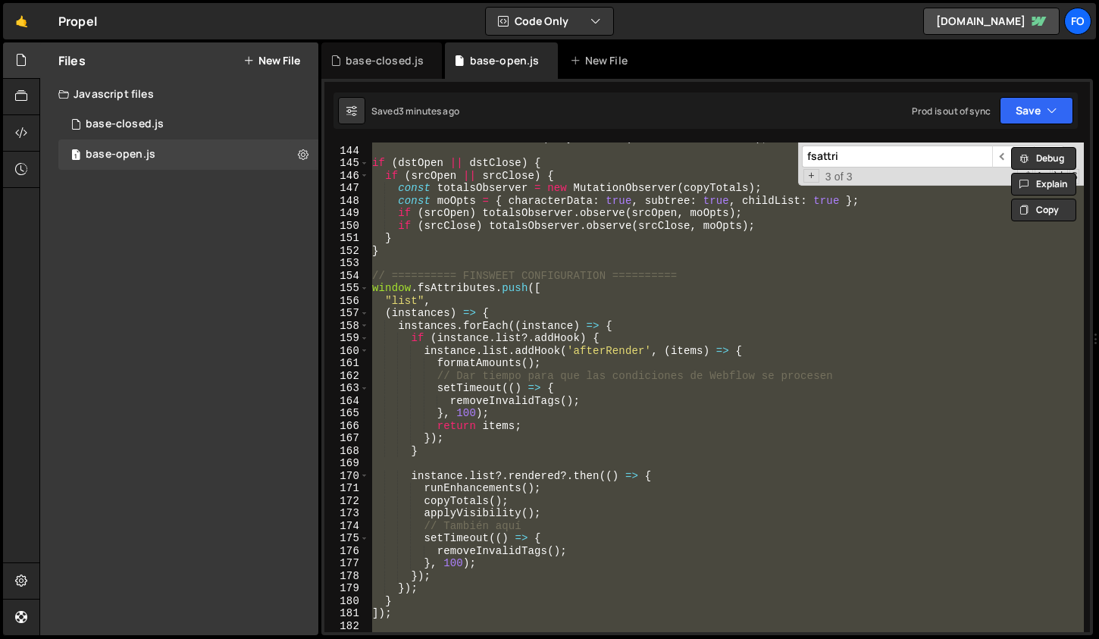
paste textarea
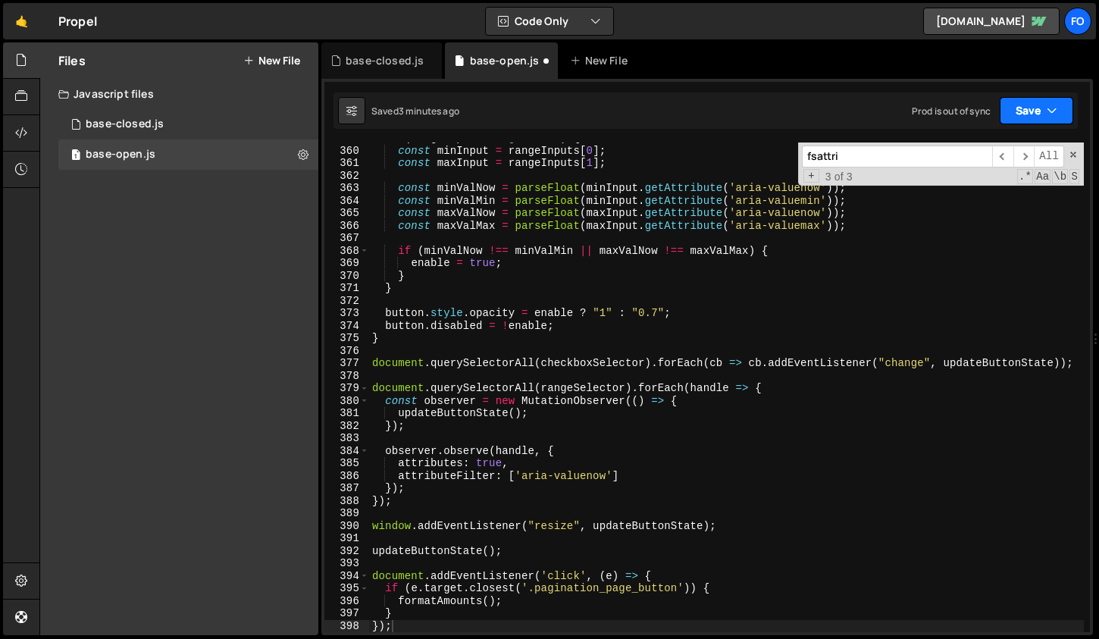
click at [1034, 104] on button "Save" at bounding box center [1036, 110] width 74 height 27
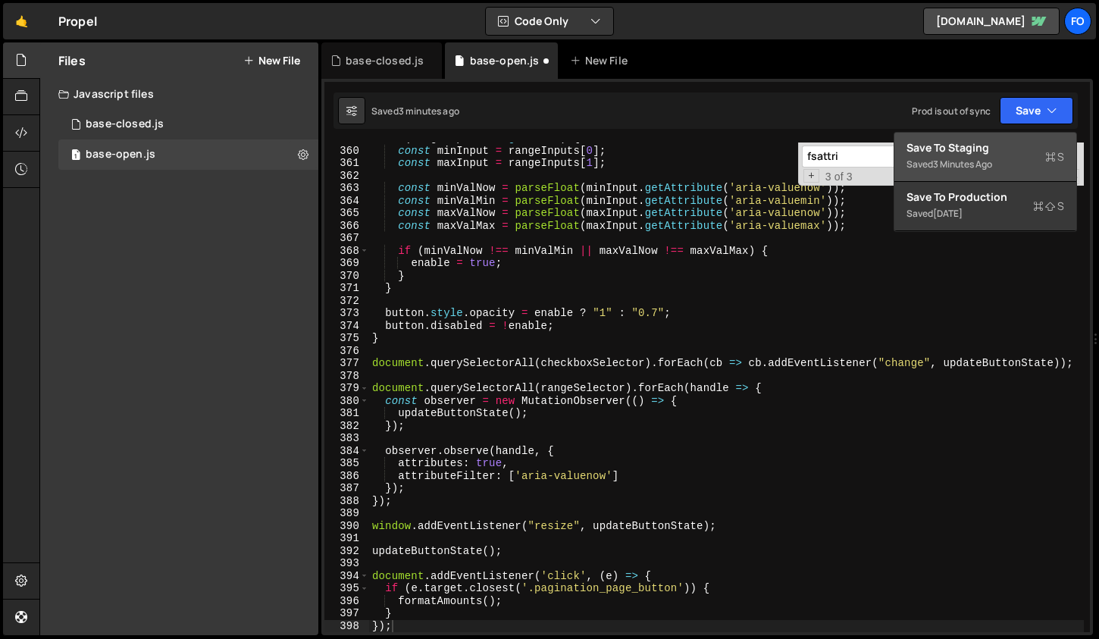
click at [994, 136] on button "Save to Staging S Saved 3 minutes ago" at bounding box center [985, 157] width 182 height 49
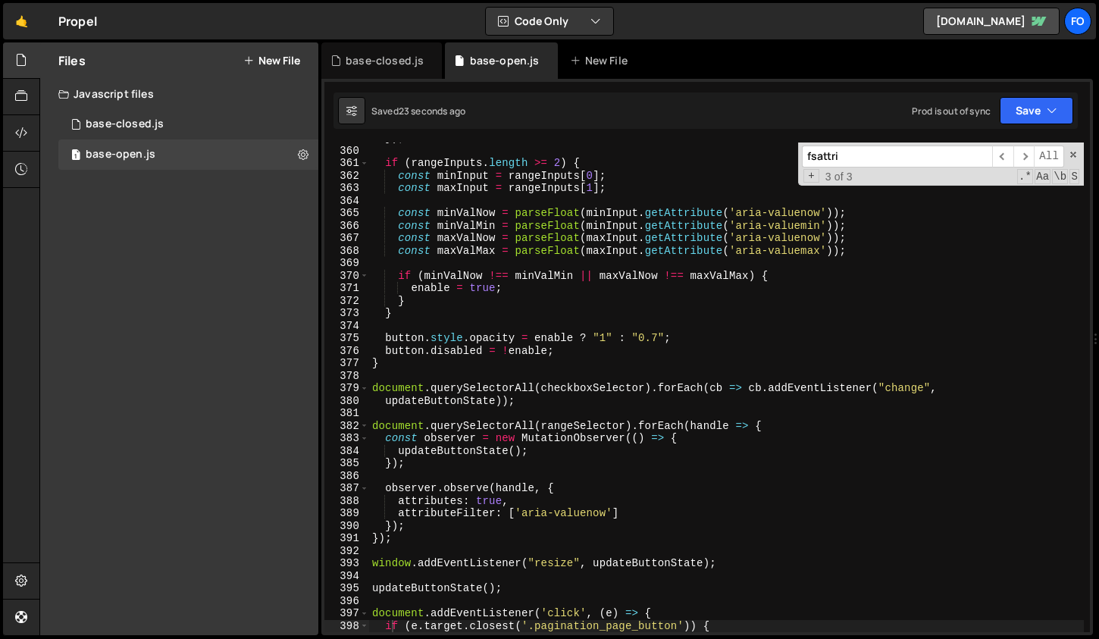
click at [543, 393] on div "}) ; if ( rangeInputs . length >= 2 ) { const minInput = rangeInputs [ 0 ] ; co…" at bounding box center [726, 389] width 715 height 515
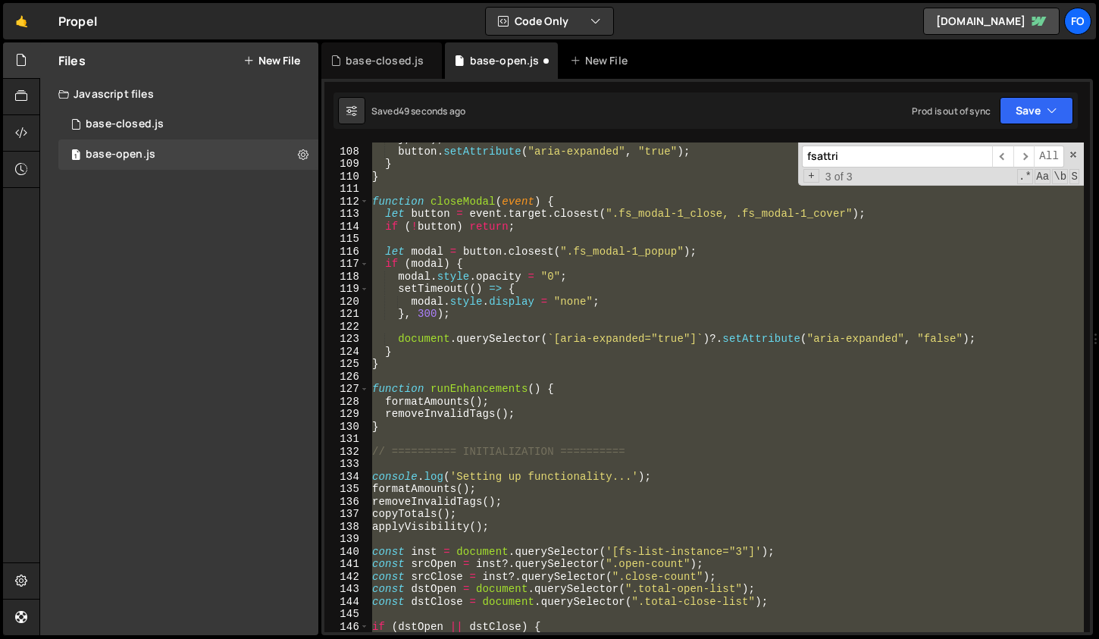
scroll to position [1334, 0]
click at [928, 320] on div "} , 10 ) ; button . setAttribute ( "aria-expanded" , "true" ) ; } } function cl…" at bounding box center [726, 387] width 715 height 490
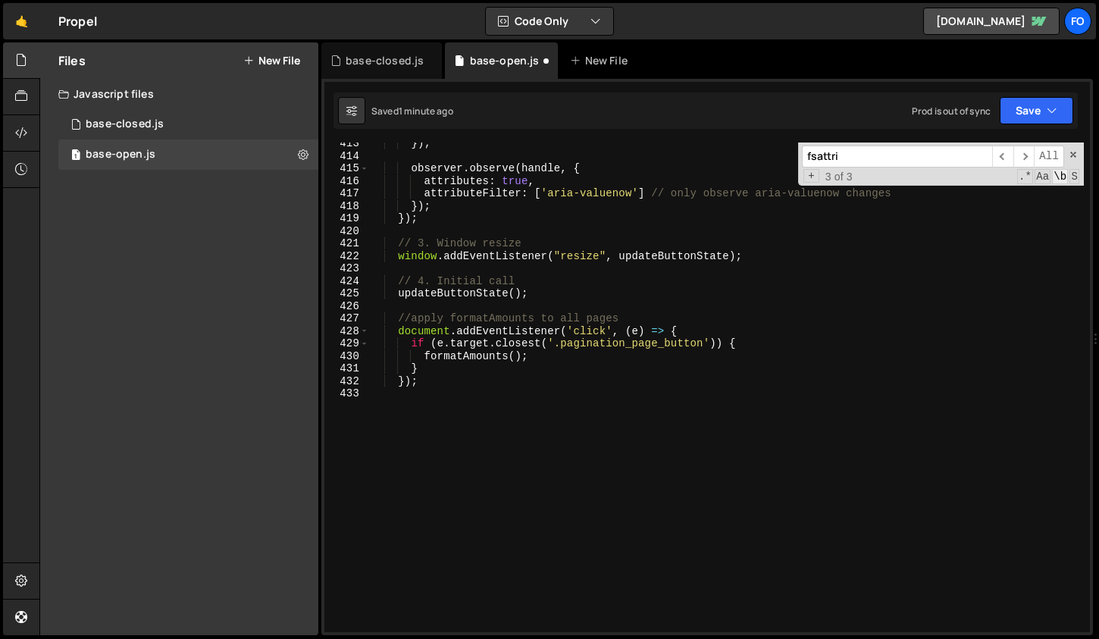
scroll to position [5238, 0]
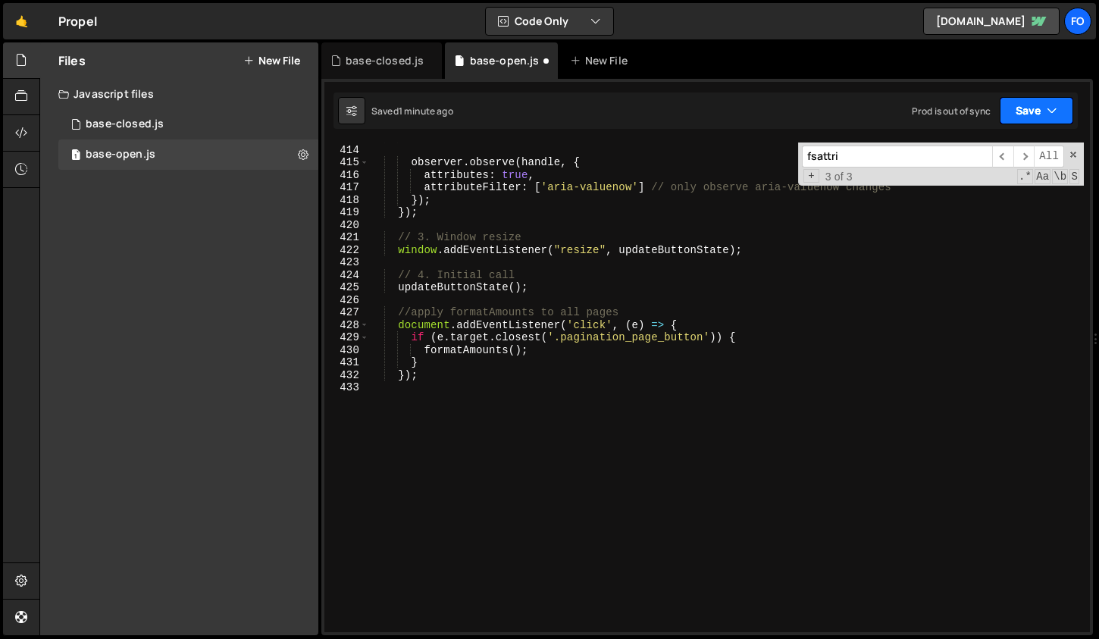
click at [1067, 105] on button "Save" at bounding box center [1036, 110] width 74 height 27
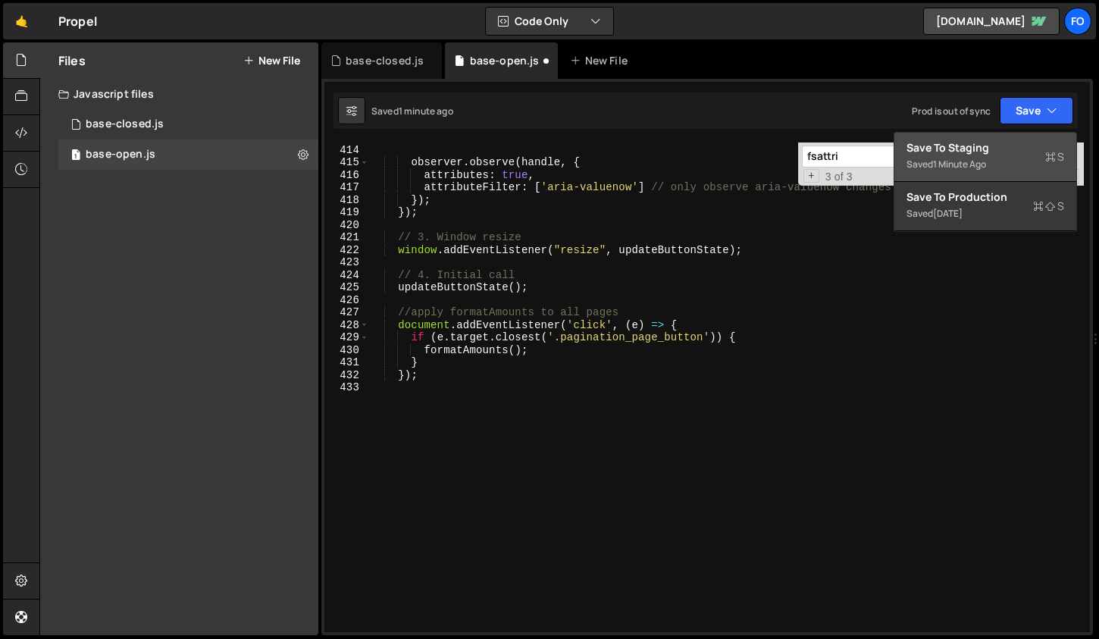
click at [1040, 133] on button "Save to Staging S Saved 1 minute ago" at bounding box center [985, 157] width 182 height 49
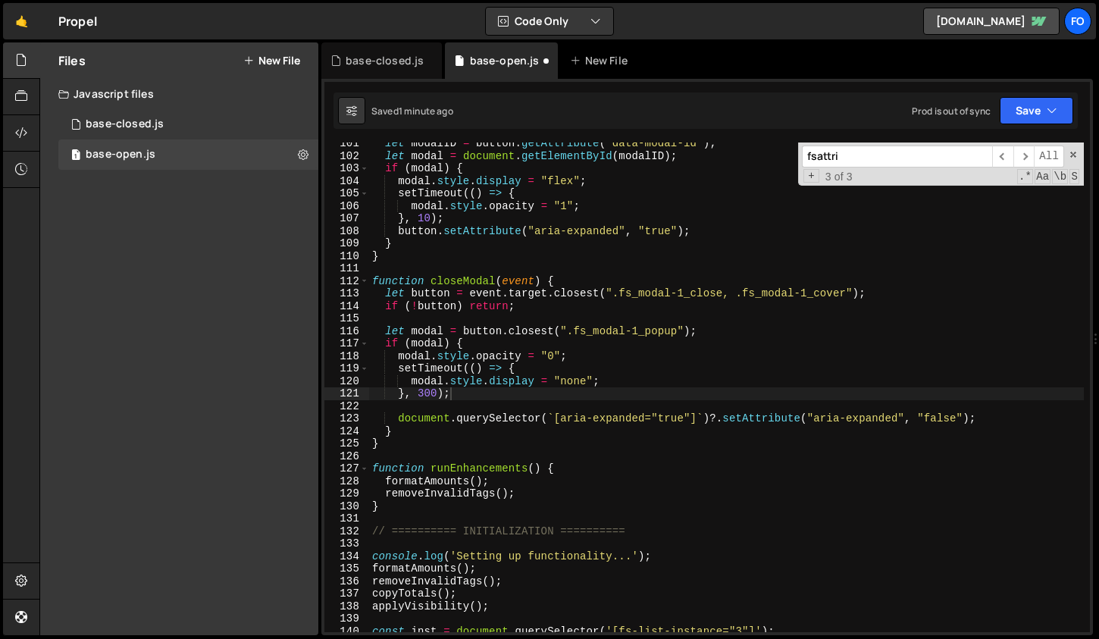
scroll to position [1256, 0]
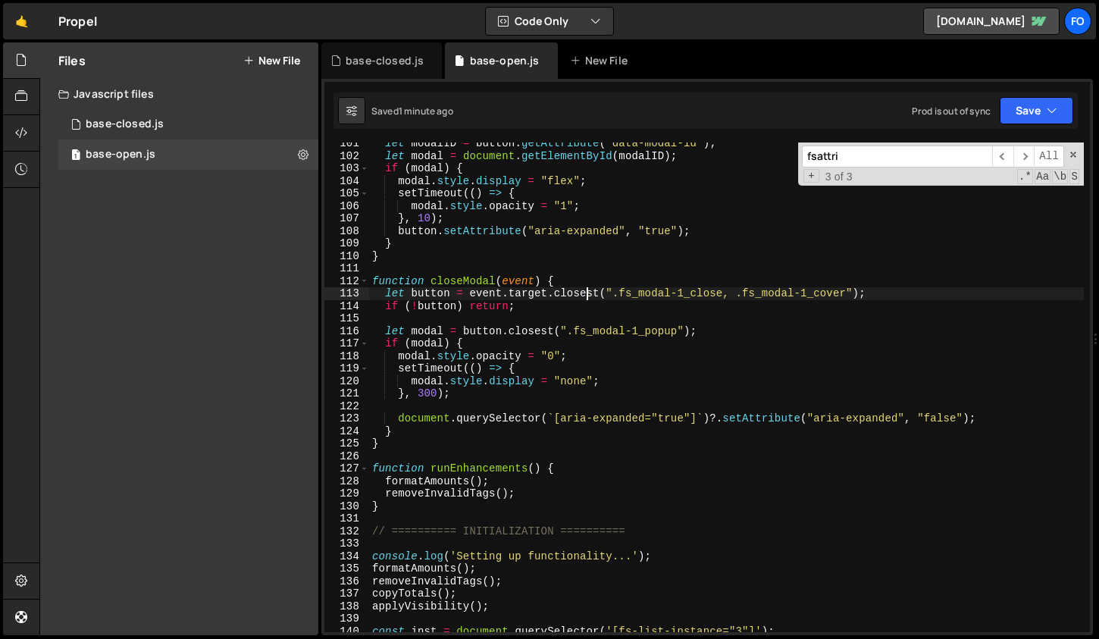
click at [588, 297] on div "let modalID = button . getAttribute ( "data-modal-id" ) ; let modal = document …" at bounding box center [726, 394] width 715 height 515
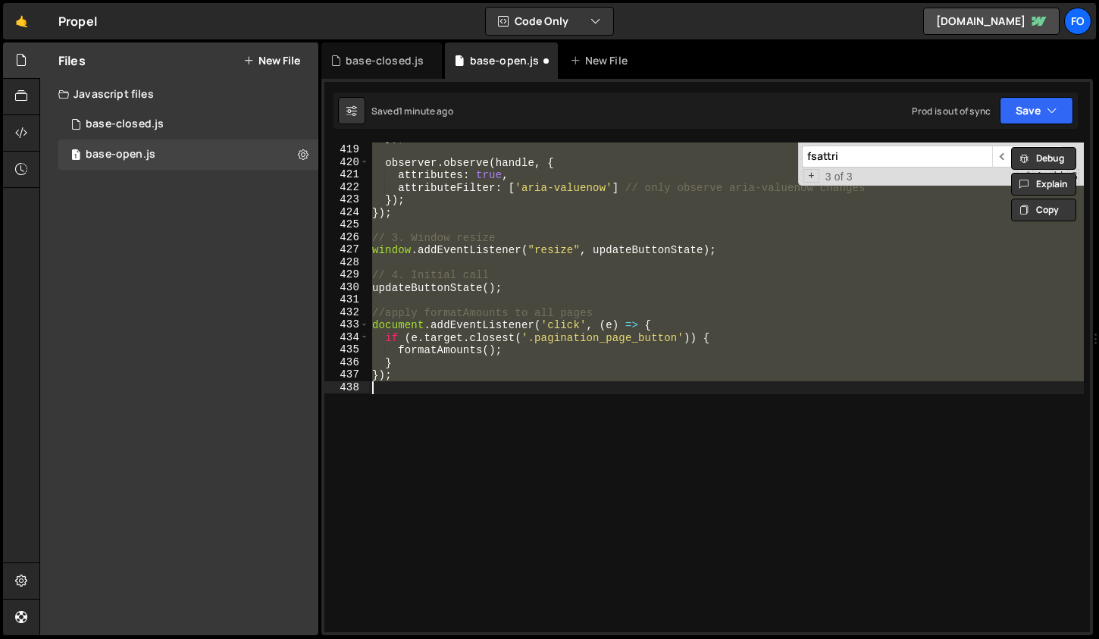
scroll to position [1843, 0]
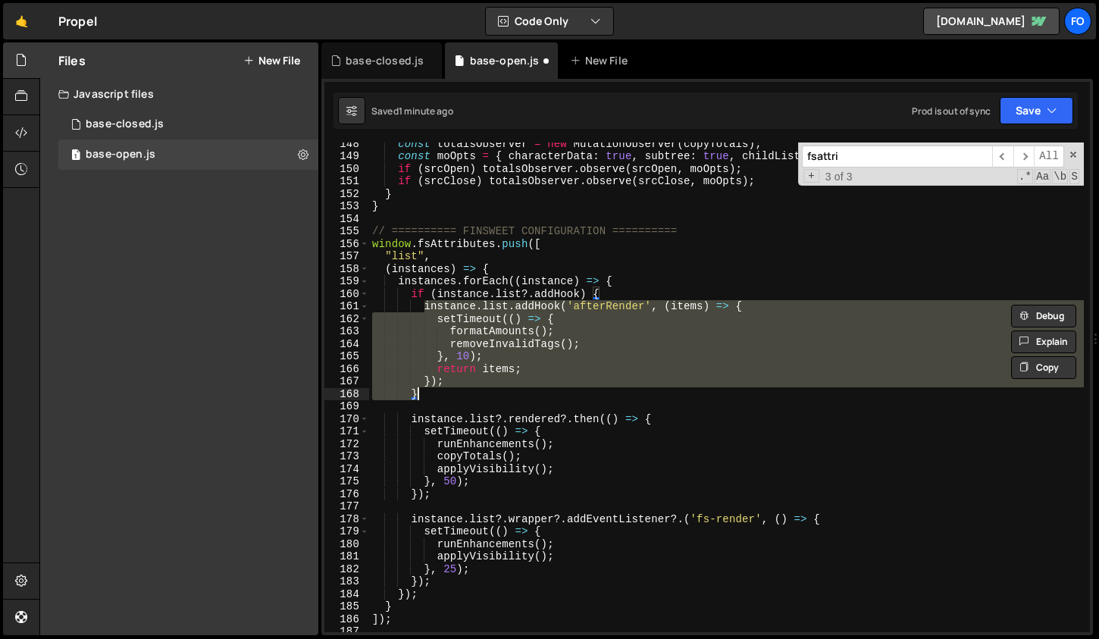
click at [736, 292] on div "const totalsObserver = new MutationObserver ( copyTotals ) ; const moOpts = { c…" at bounding box center [726, 394] width 715 height 515
type textarea "if (instance.list?.addHook) {"
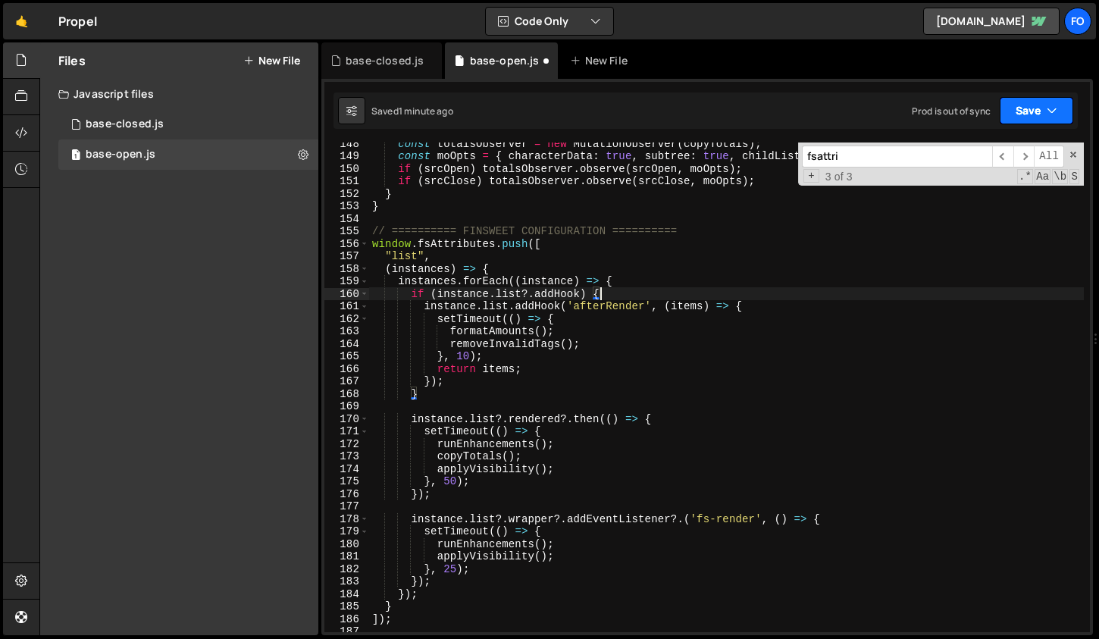
click at [1034, 112] on button "Save" at bounding box center [1036, 110] width 74 height 27
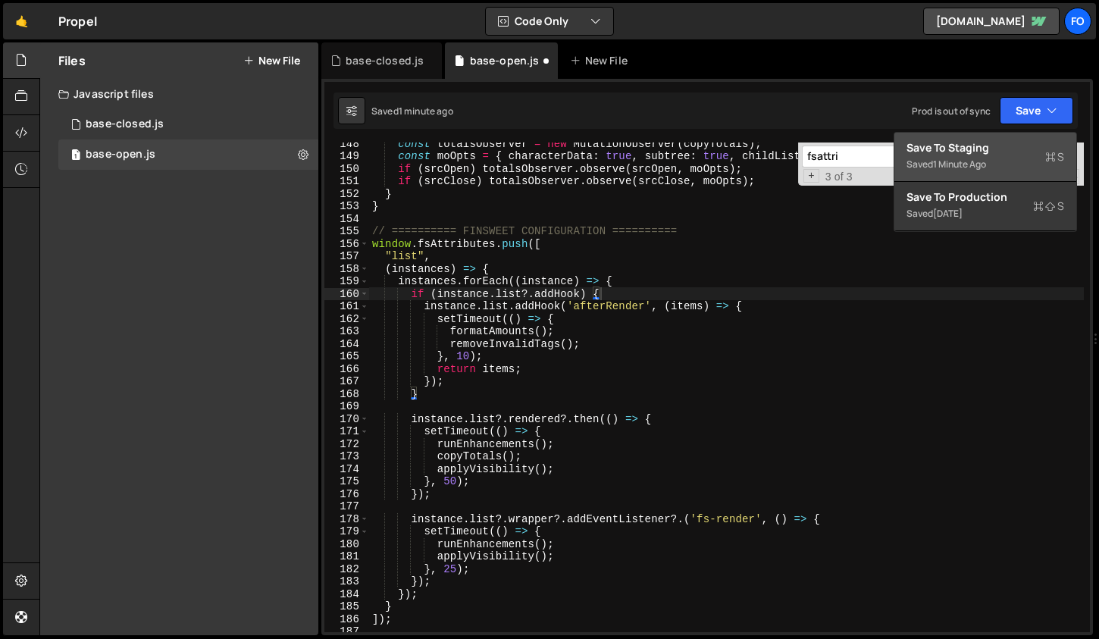
click at [968, 143] on div "Save to Staging S" at bounding box center [985, 147] width 158 height 15
